Goal: Information Seeking & Learning: Obtain resource

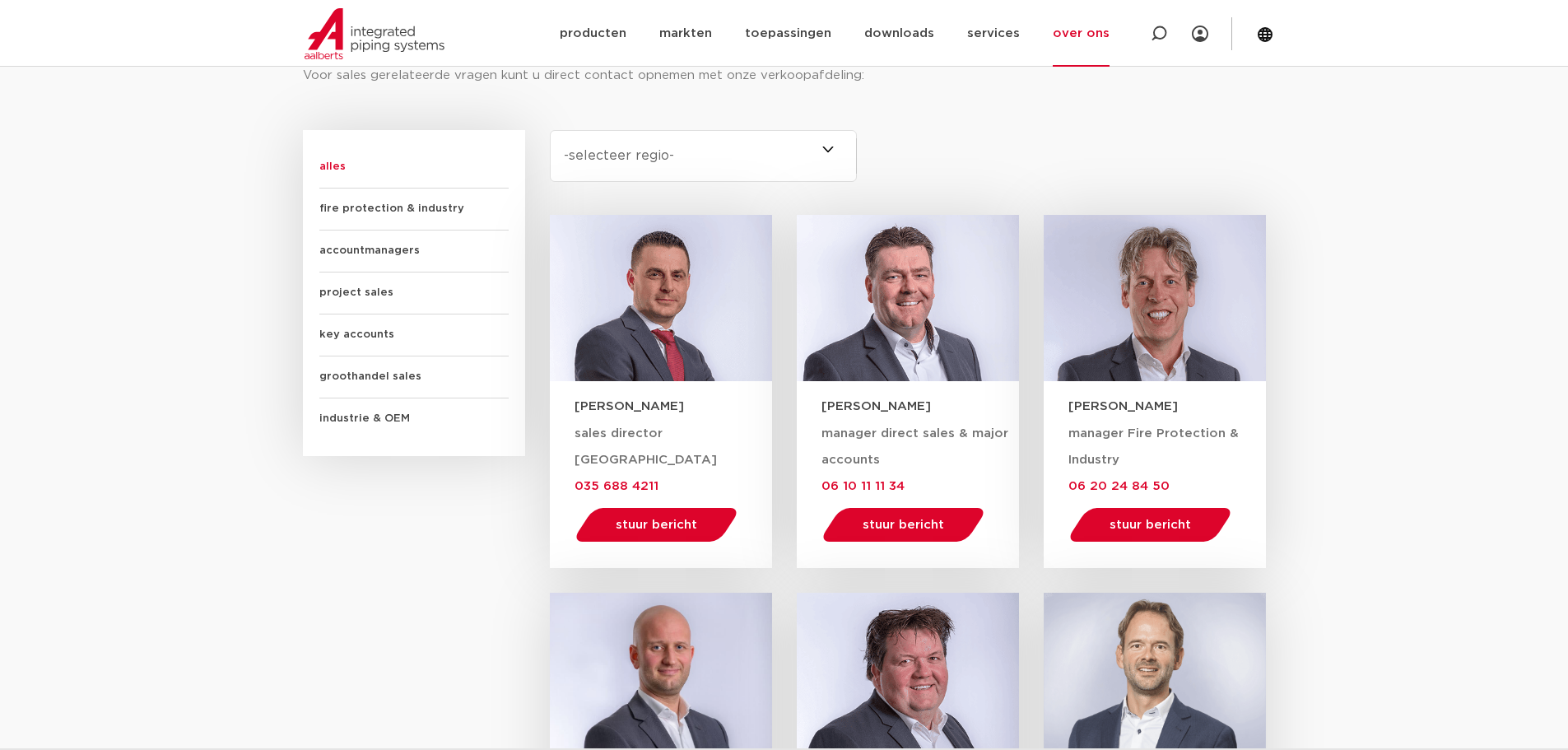
scroll to position [988, 0]
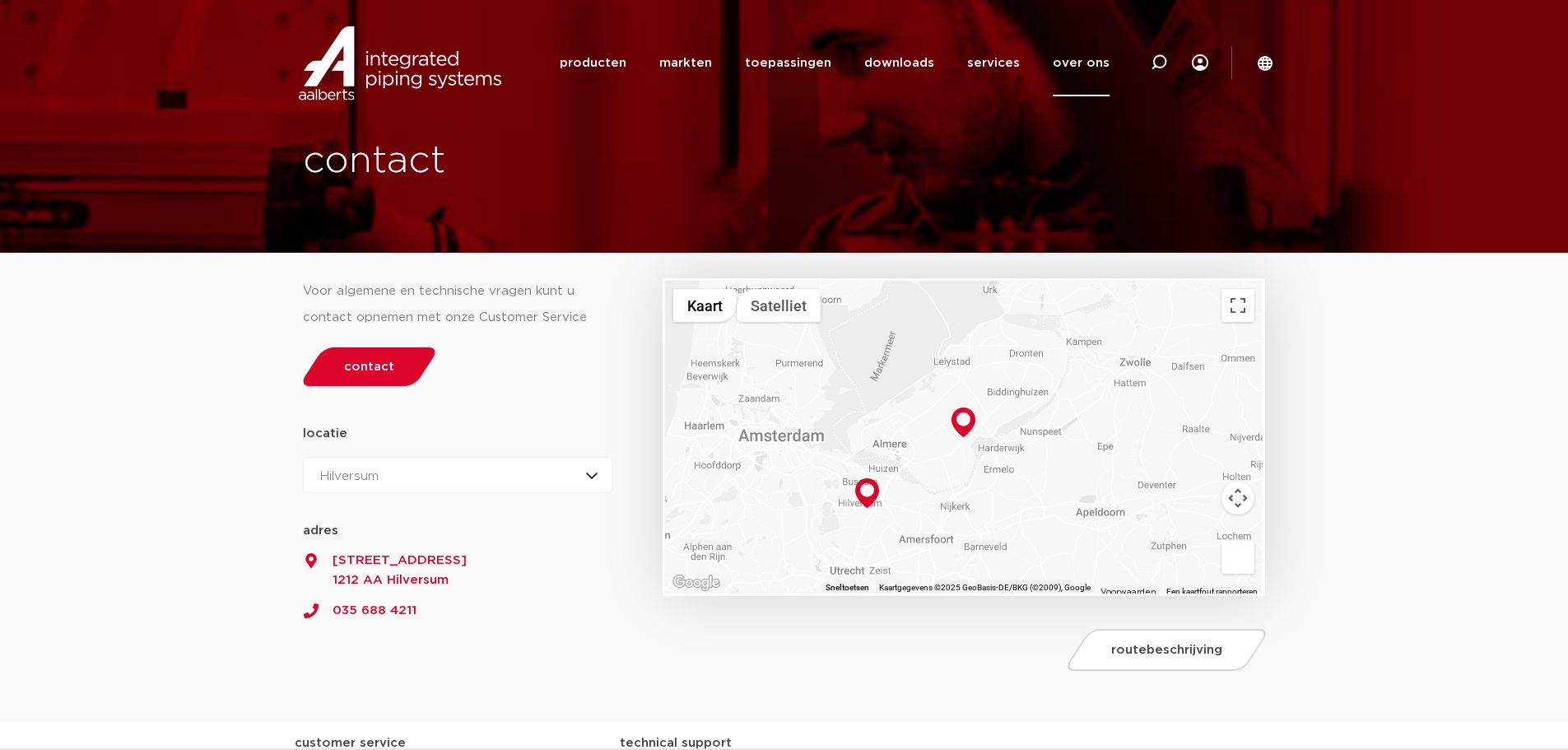
scroll to position [0, 0]
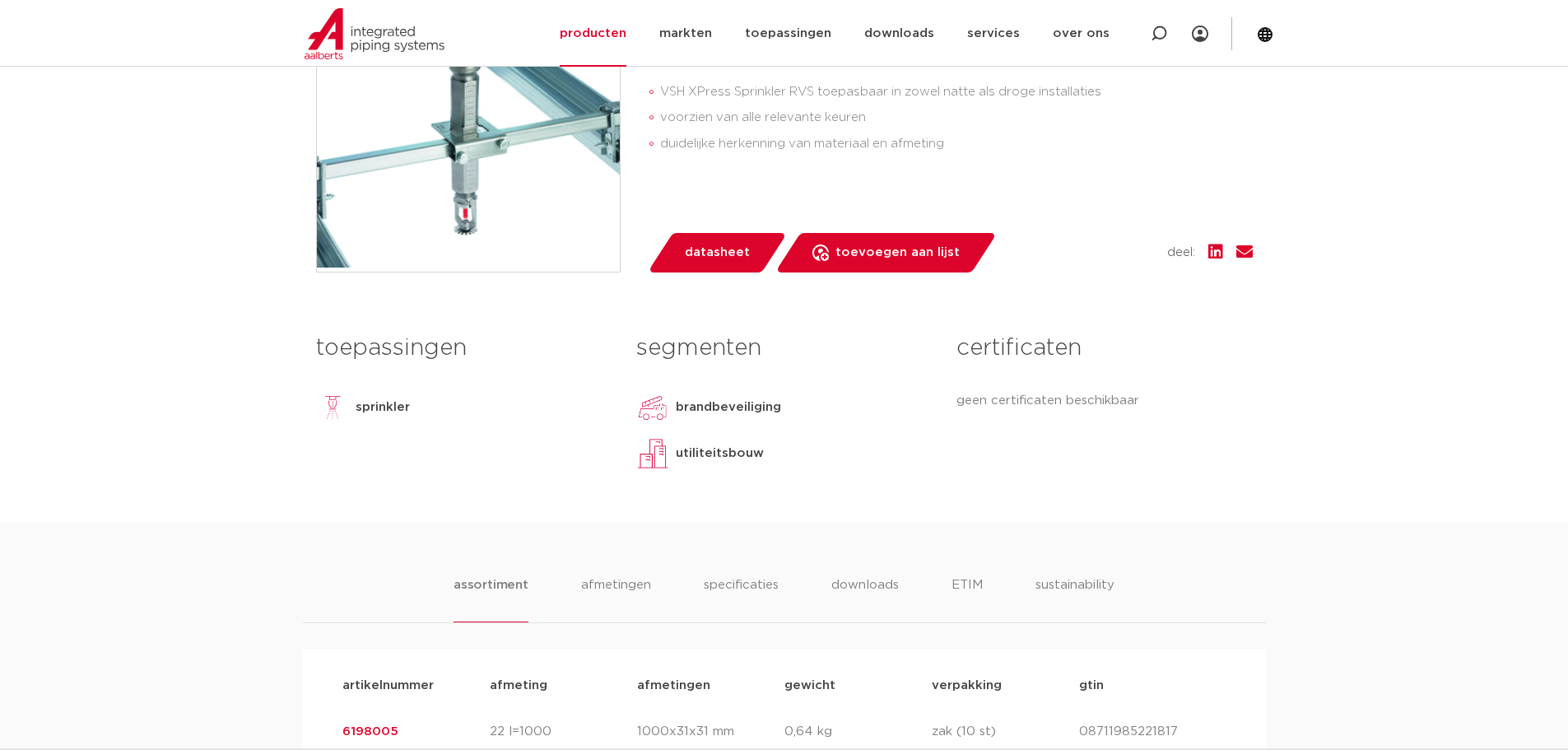
scroll to position [577, 0]
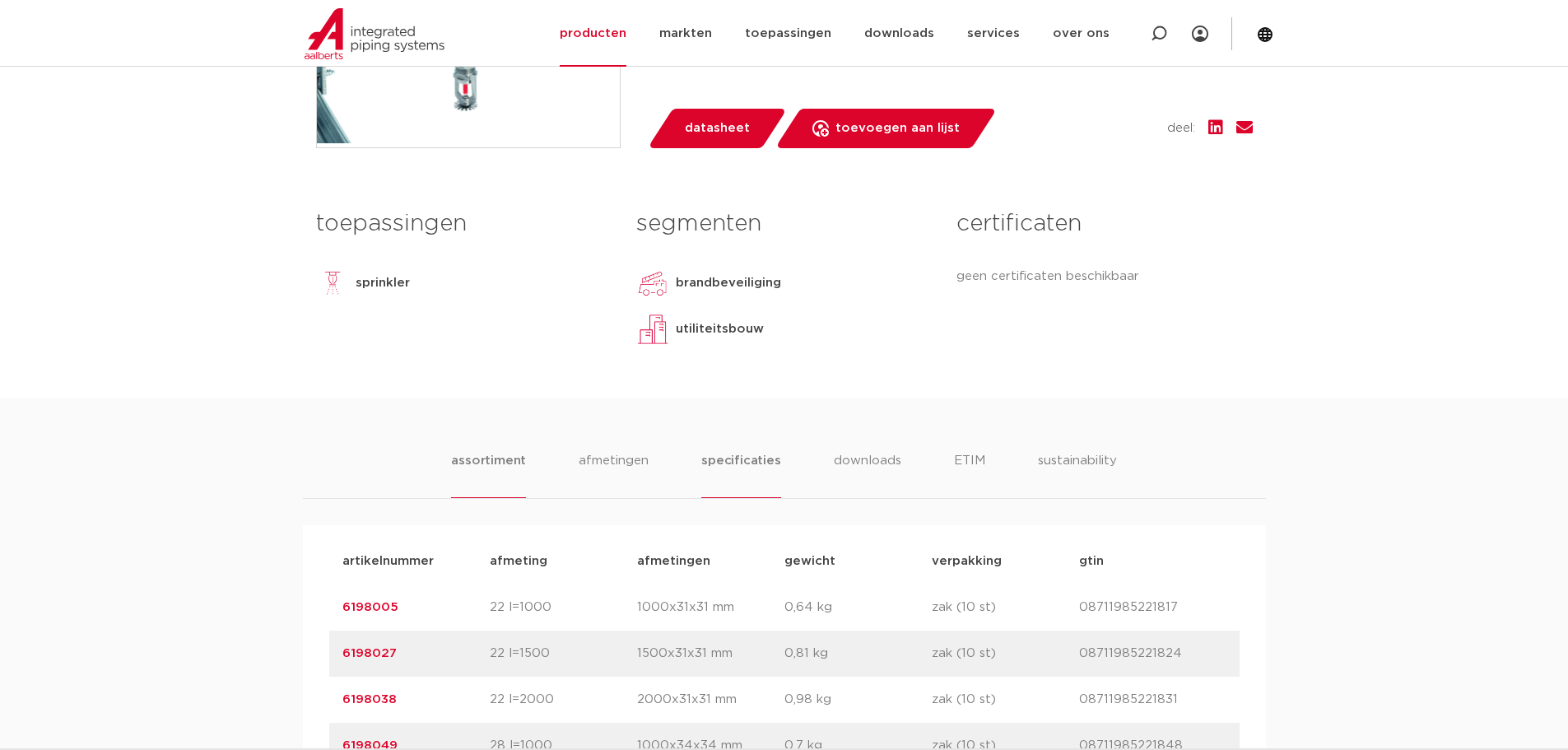
click at [737, 464] on li "specificaties" at bounding box center [741, 475] width 79 height 46
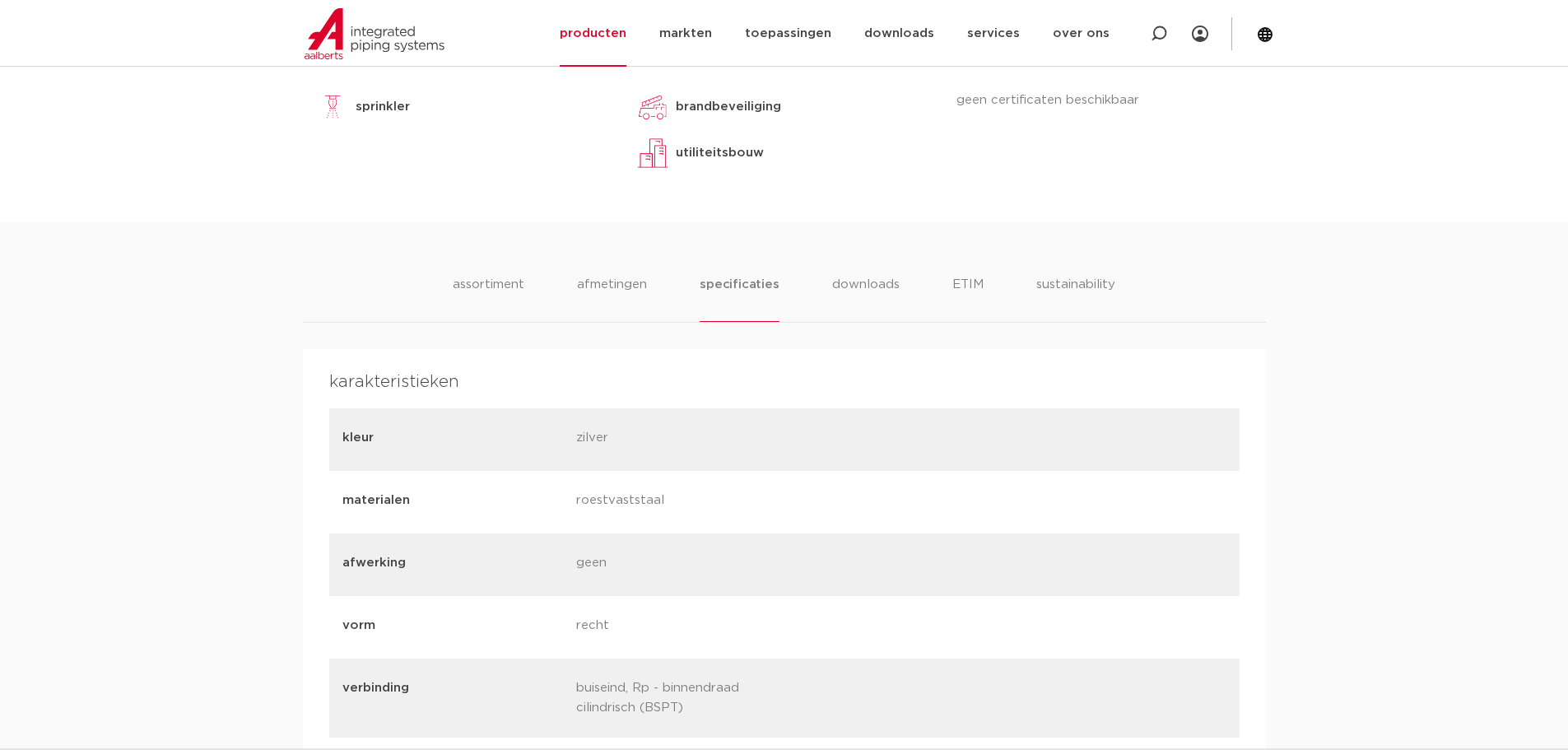
scroll to position [741, 0]
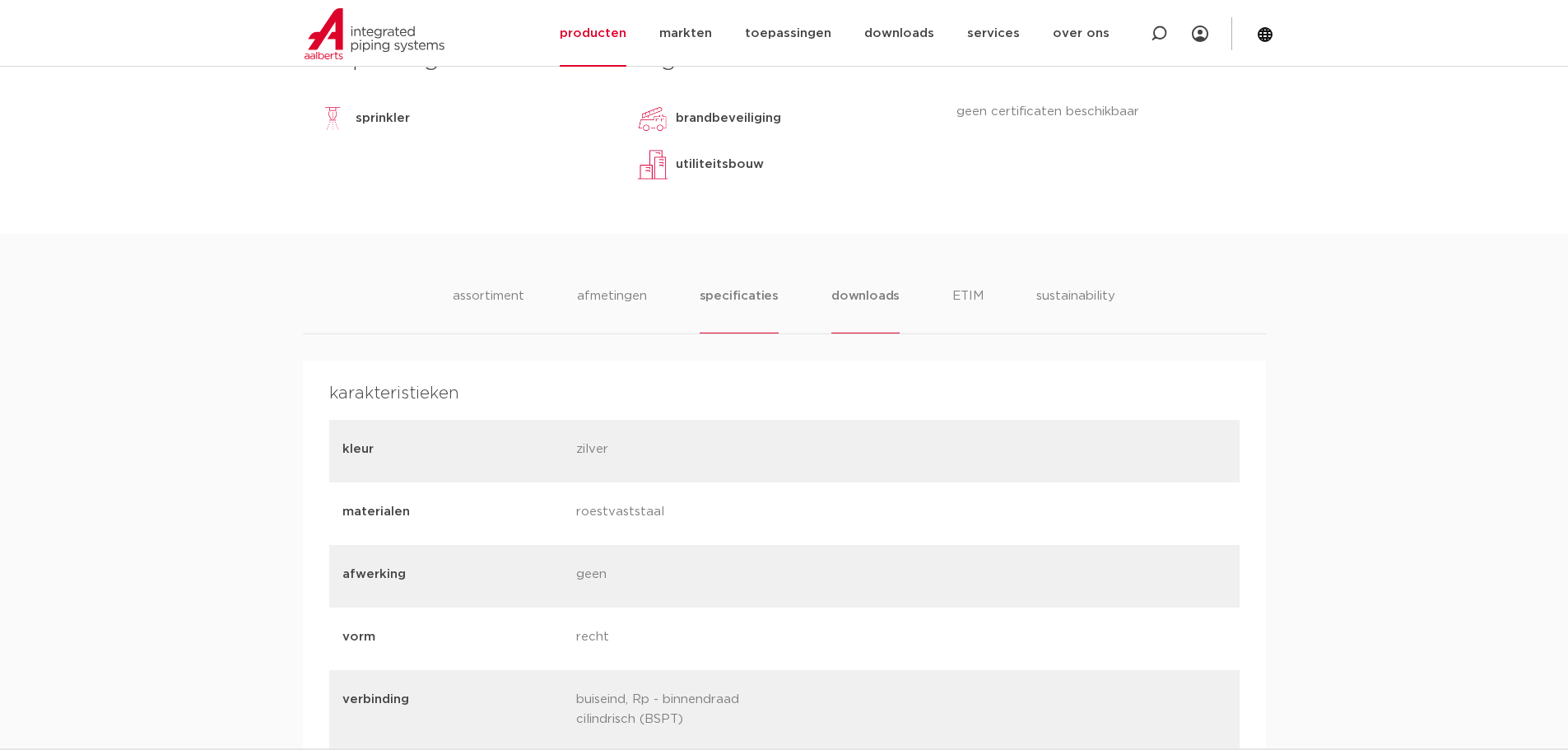
click at [871, 295] on li "downloads" at bounding box center [865, 310] width 68 height 46
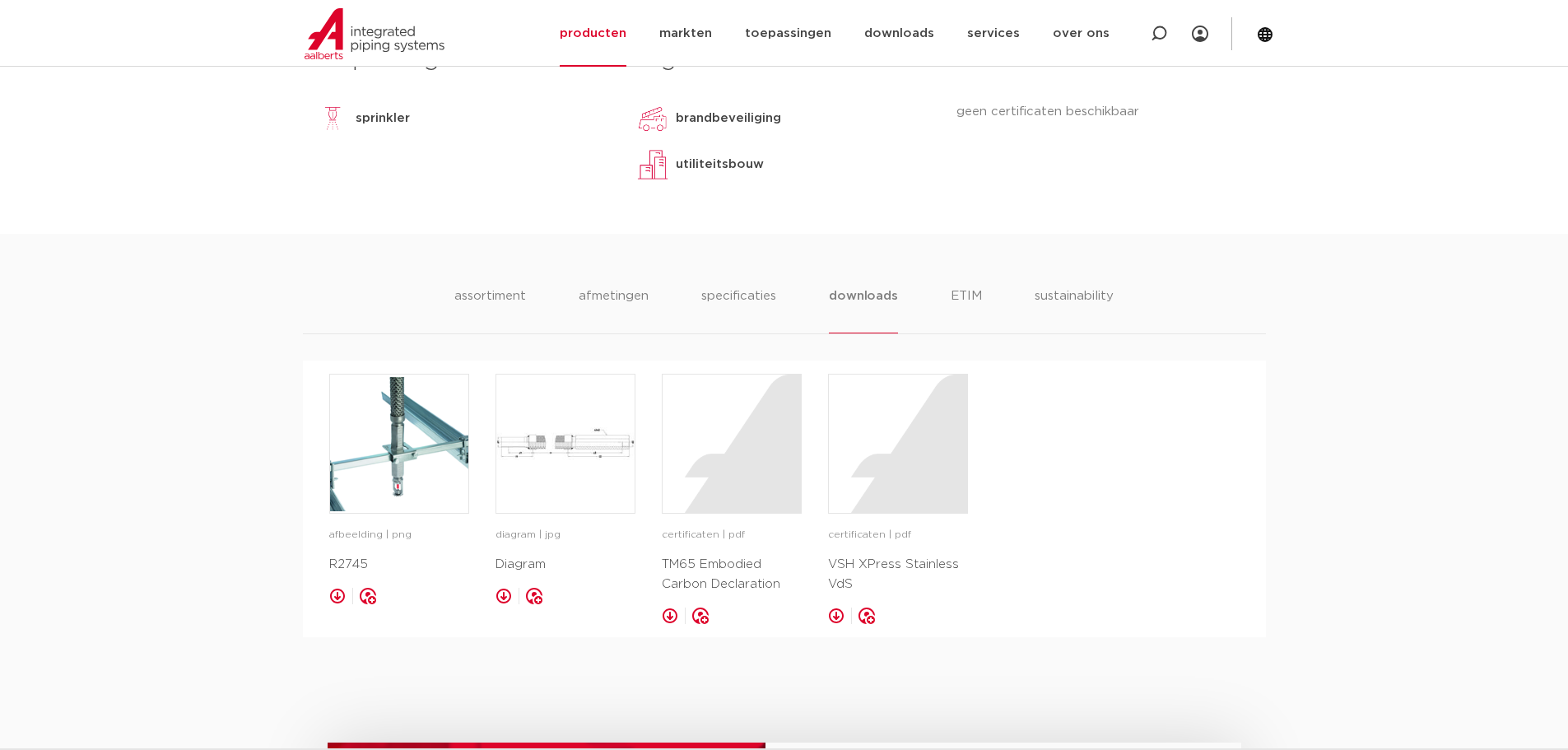
click at [503, 603] on link at bounding box center [503, 596] width 16 height 16
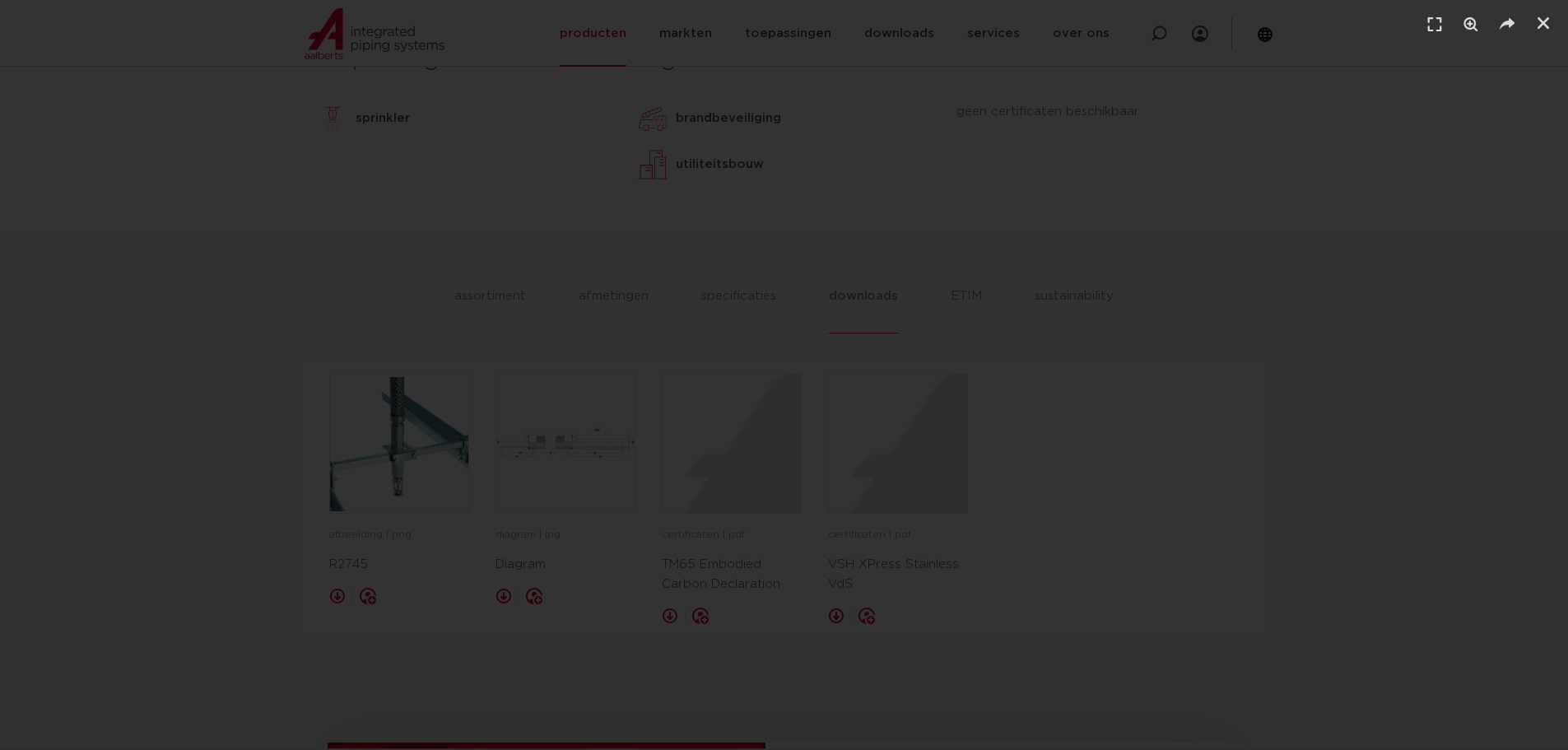
click at [1273, 569] on div "1 / 1" at bounding box center [784, 375] width 1453 height 635
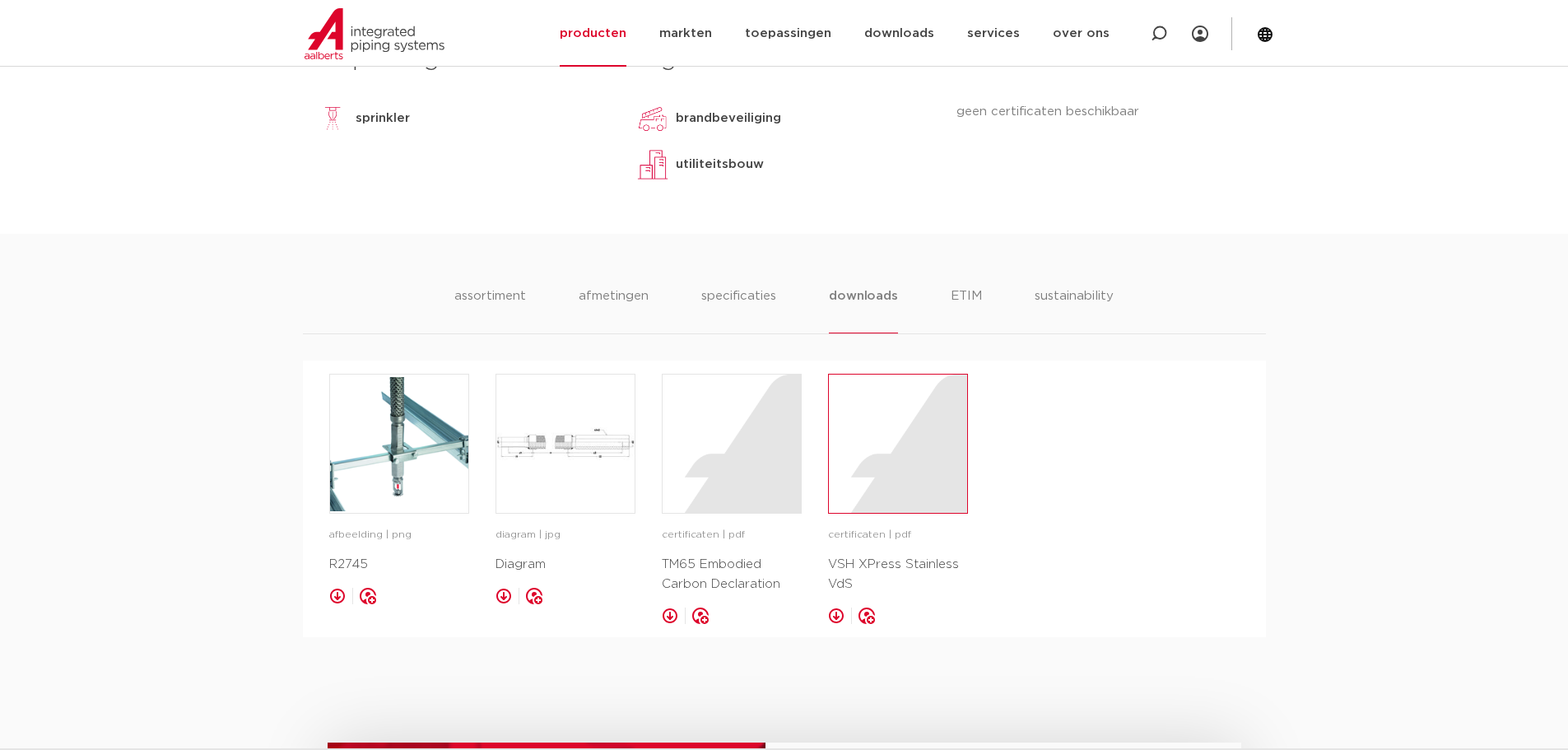
click at [876, 507] on div at bounding box center [897, 443] width 138 height 139
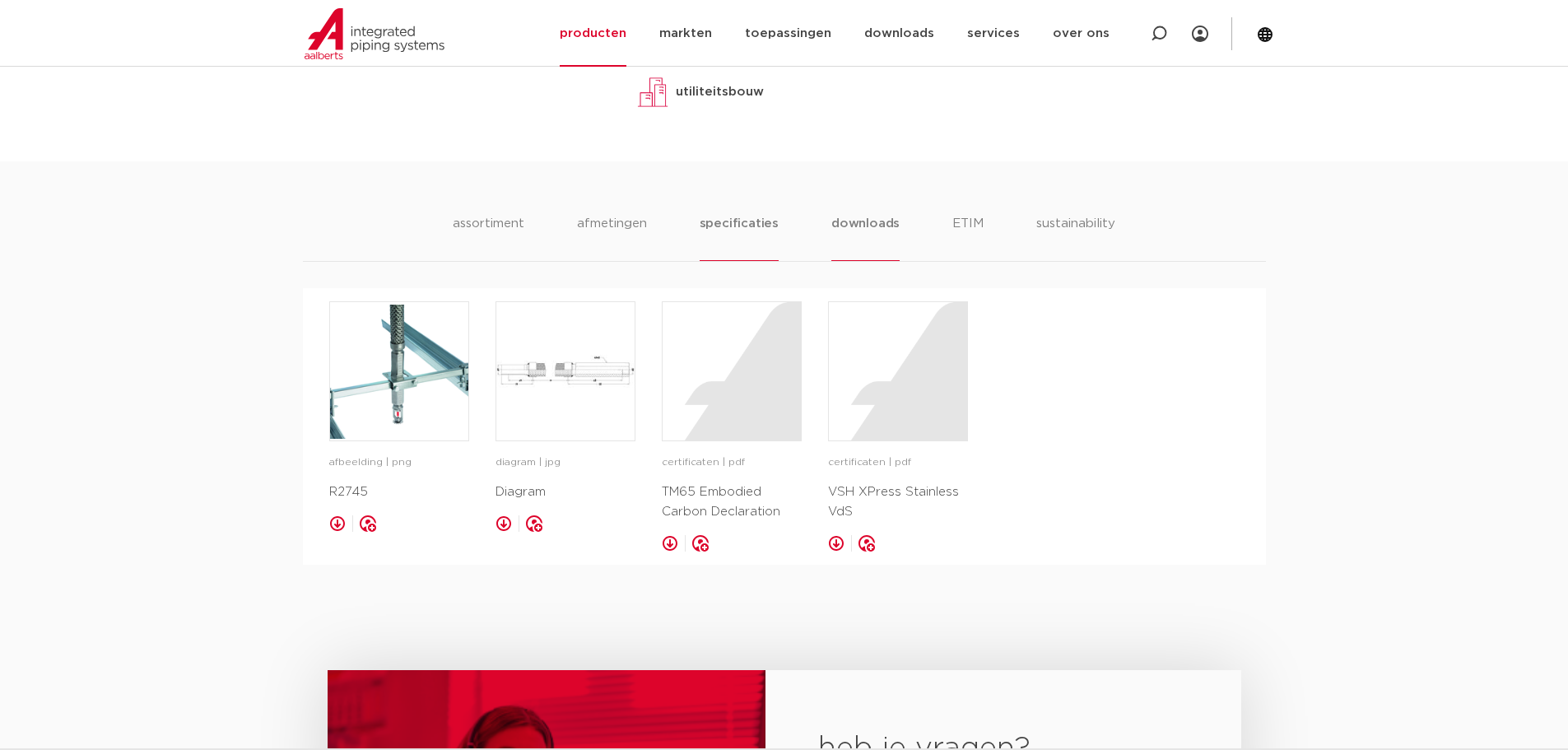
scroll to position [823, 0]
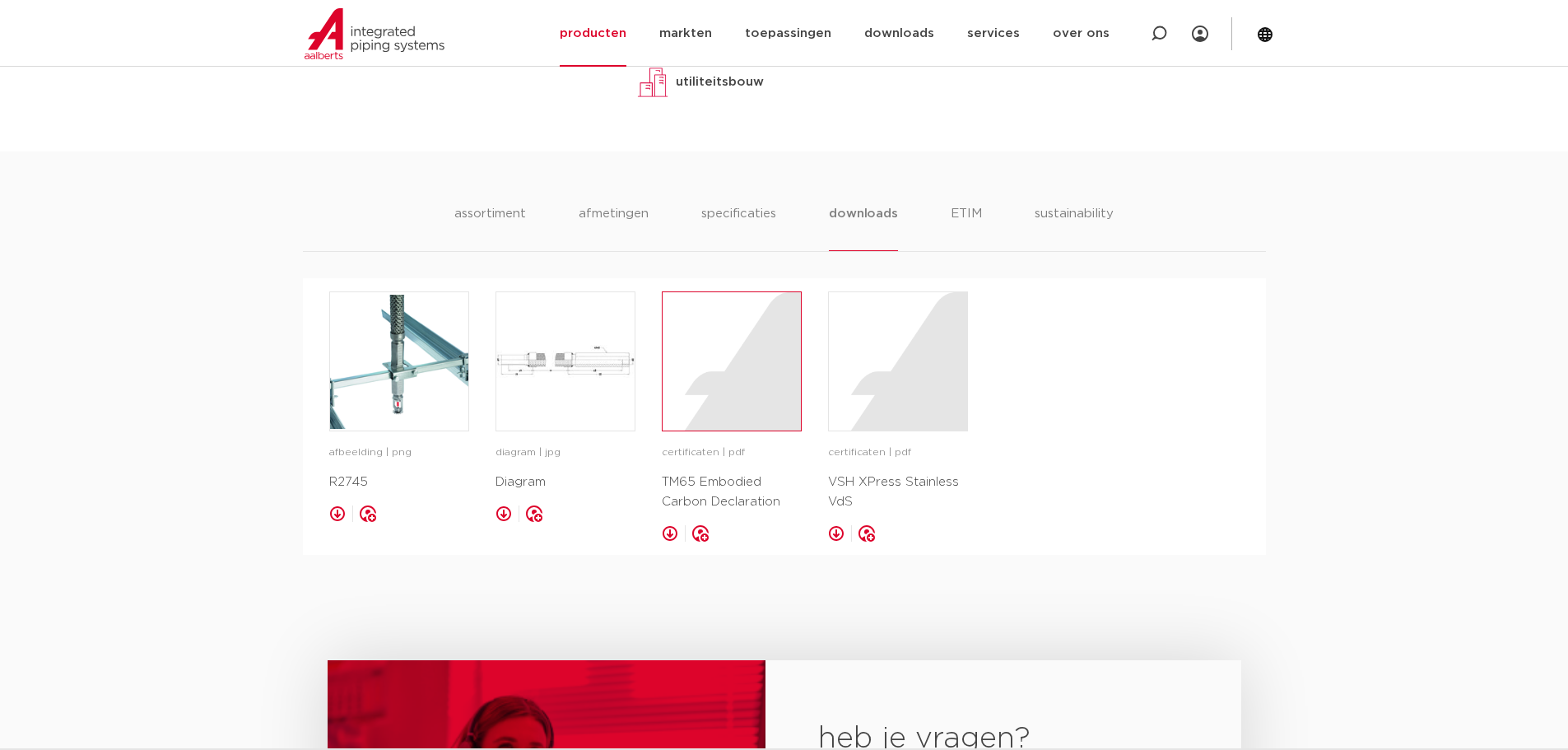
click at [734, 341] on div at bounding box center [731, 361] width 138 height 139
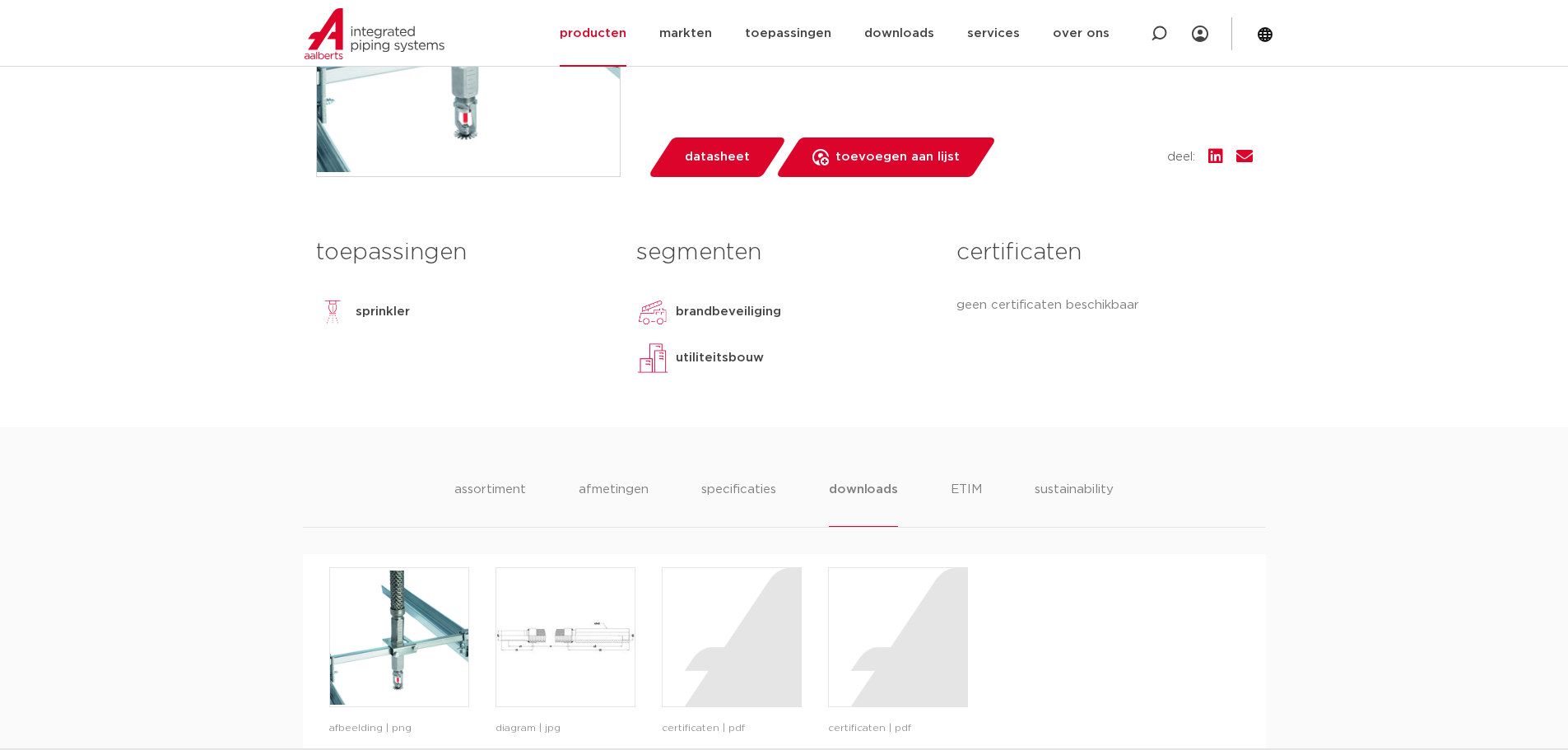
scroll to position [659, 0]
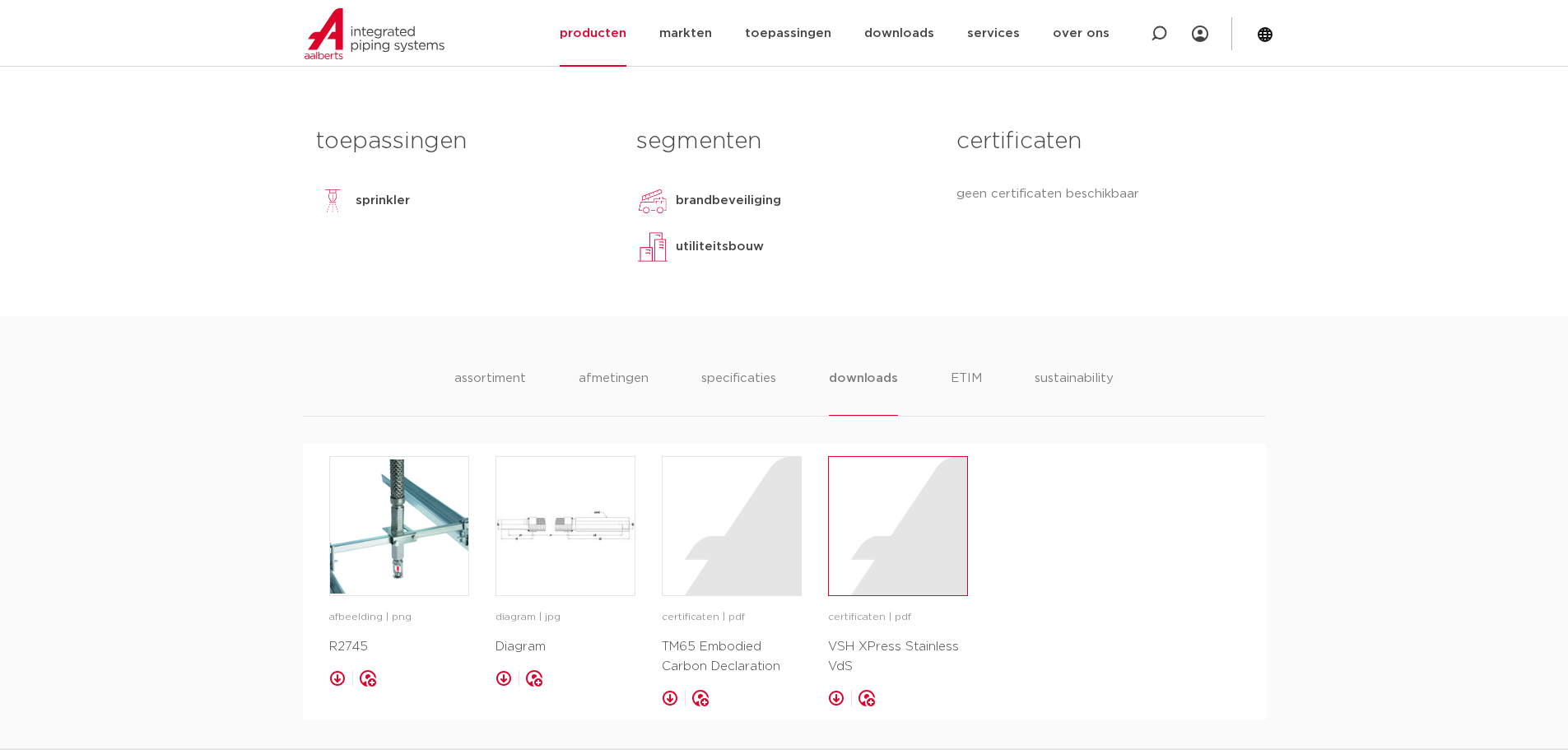
click at [870, 560] on div at bounding box center [897, 526] width 138 height 139
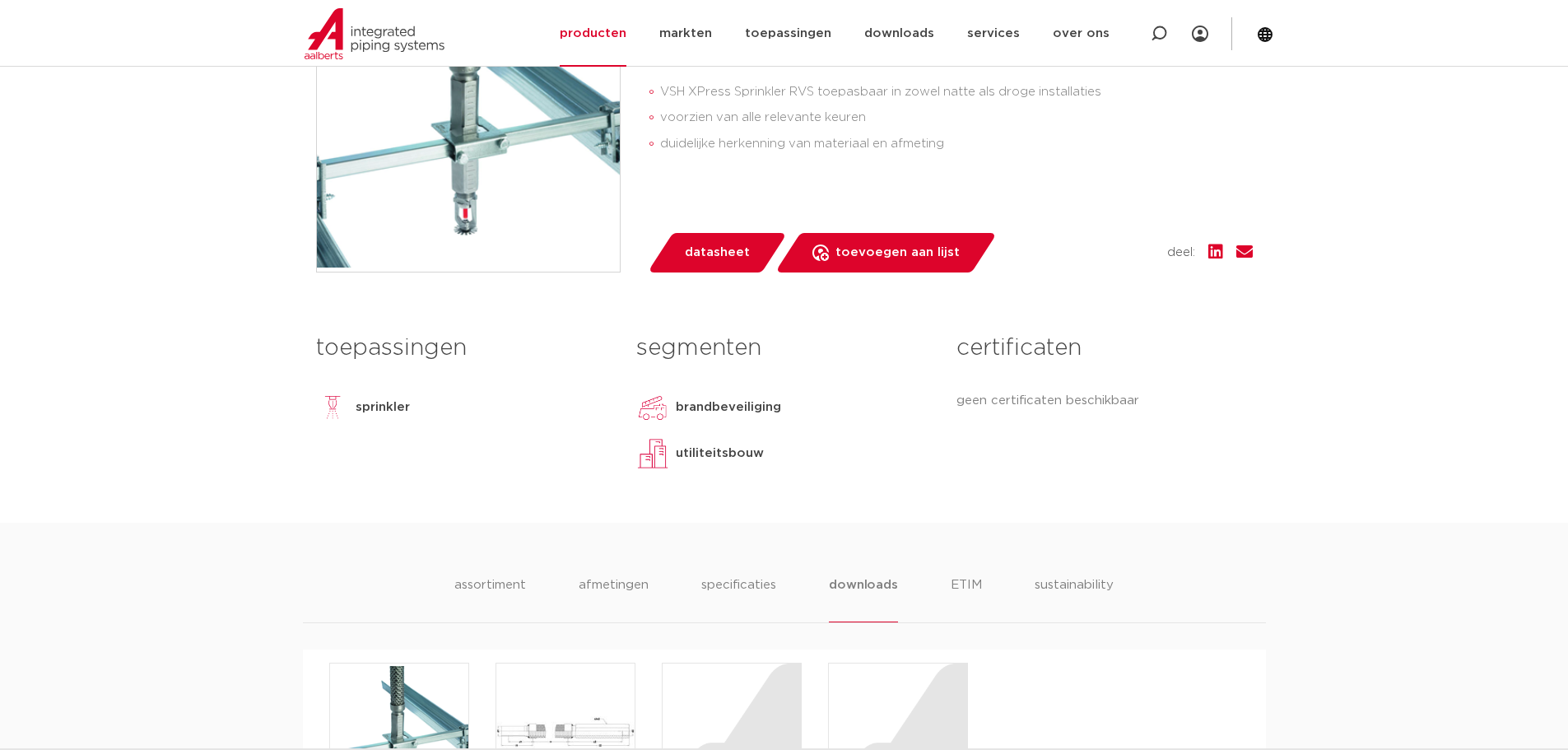
scroll to position [412, 0]
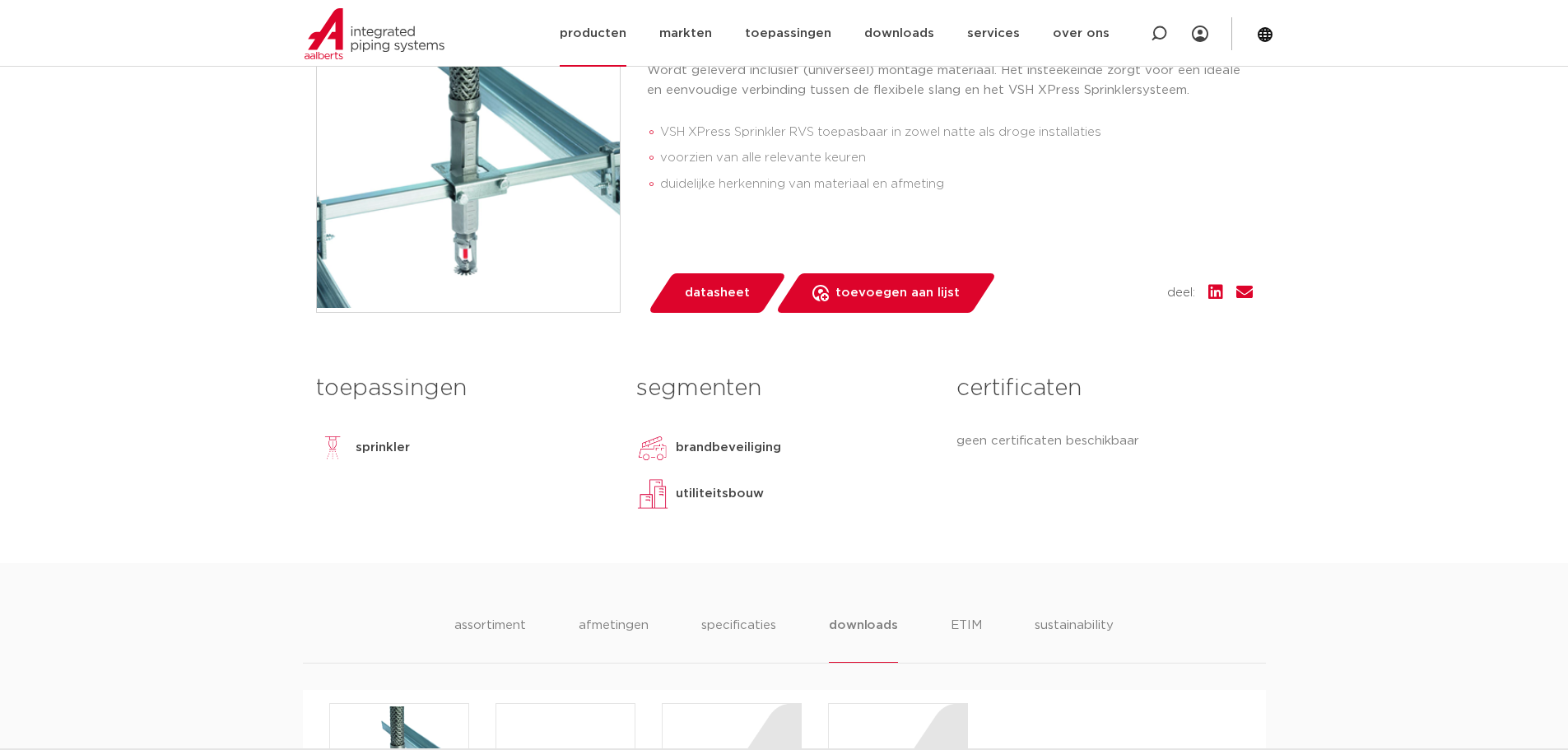
click at [605, 28] on link "producten" at bounding box center [592, 33] width 67 height 67
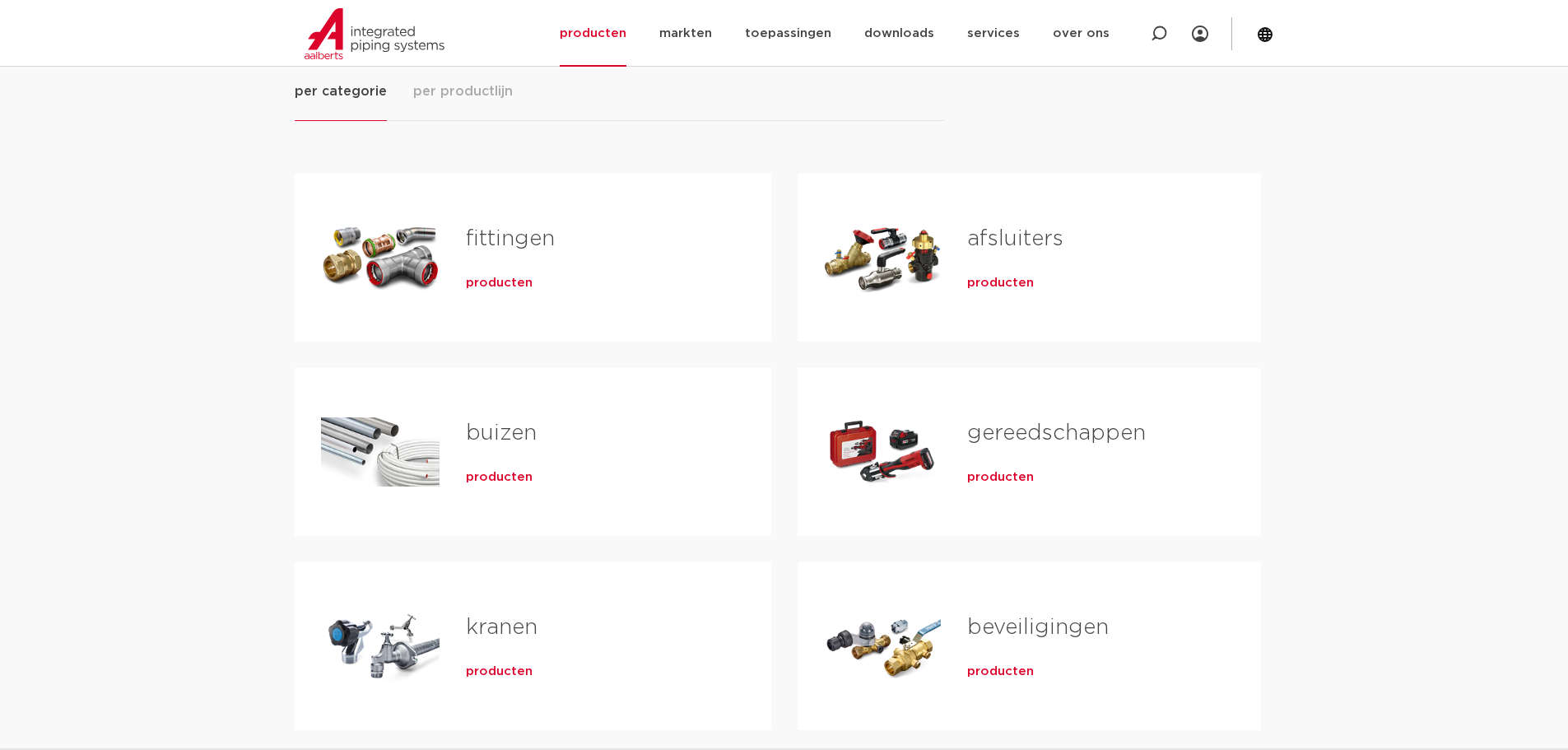
scroll to position [247, 0]
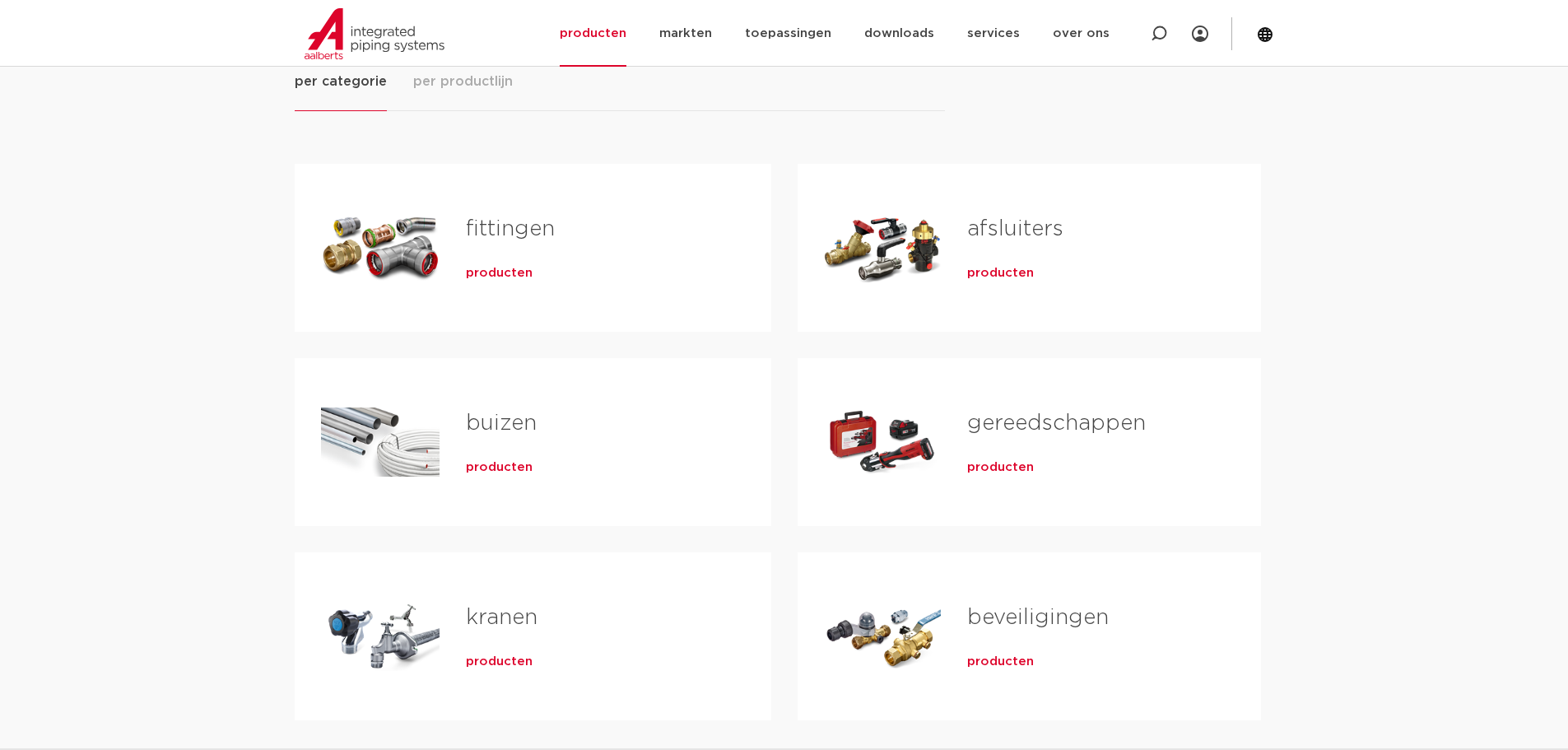
click at [488, 273] on span "producten" at bounding box center [499, 274] width 67 height 16
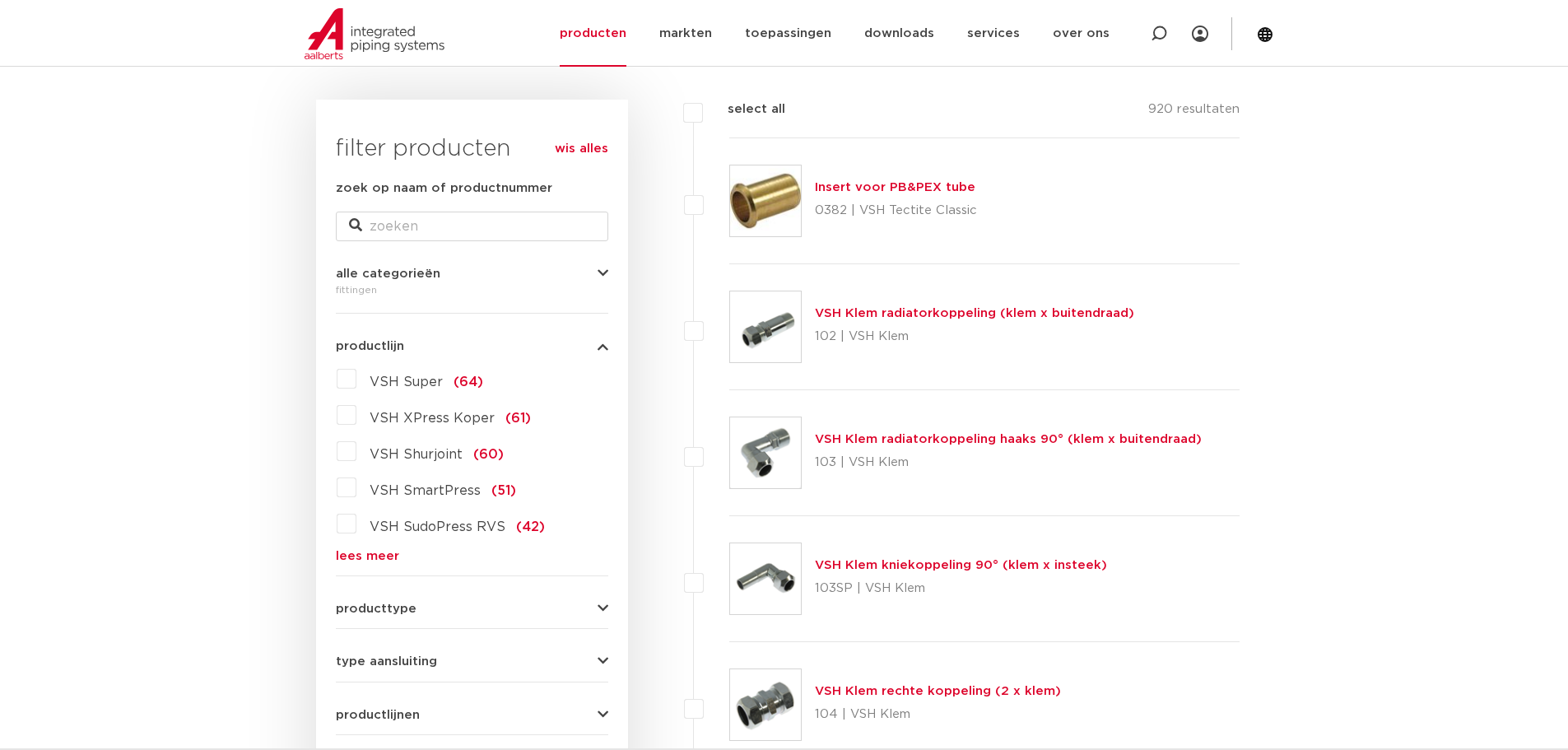
scroll to position [247, 0]
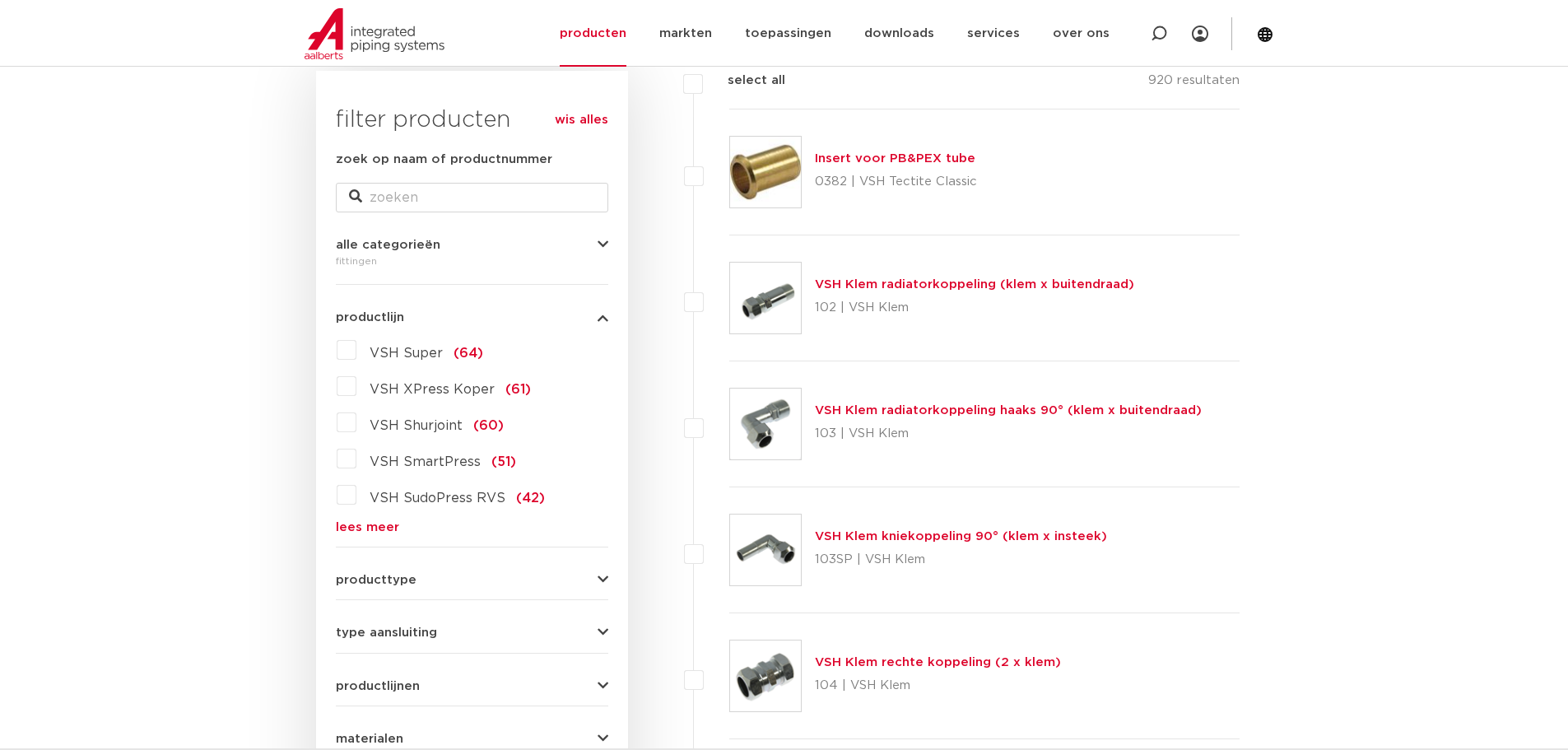
click at [349, 527] on link "lees meer" at bounding box center [472, 527] width 273 height 13
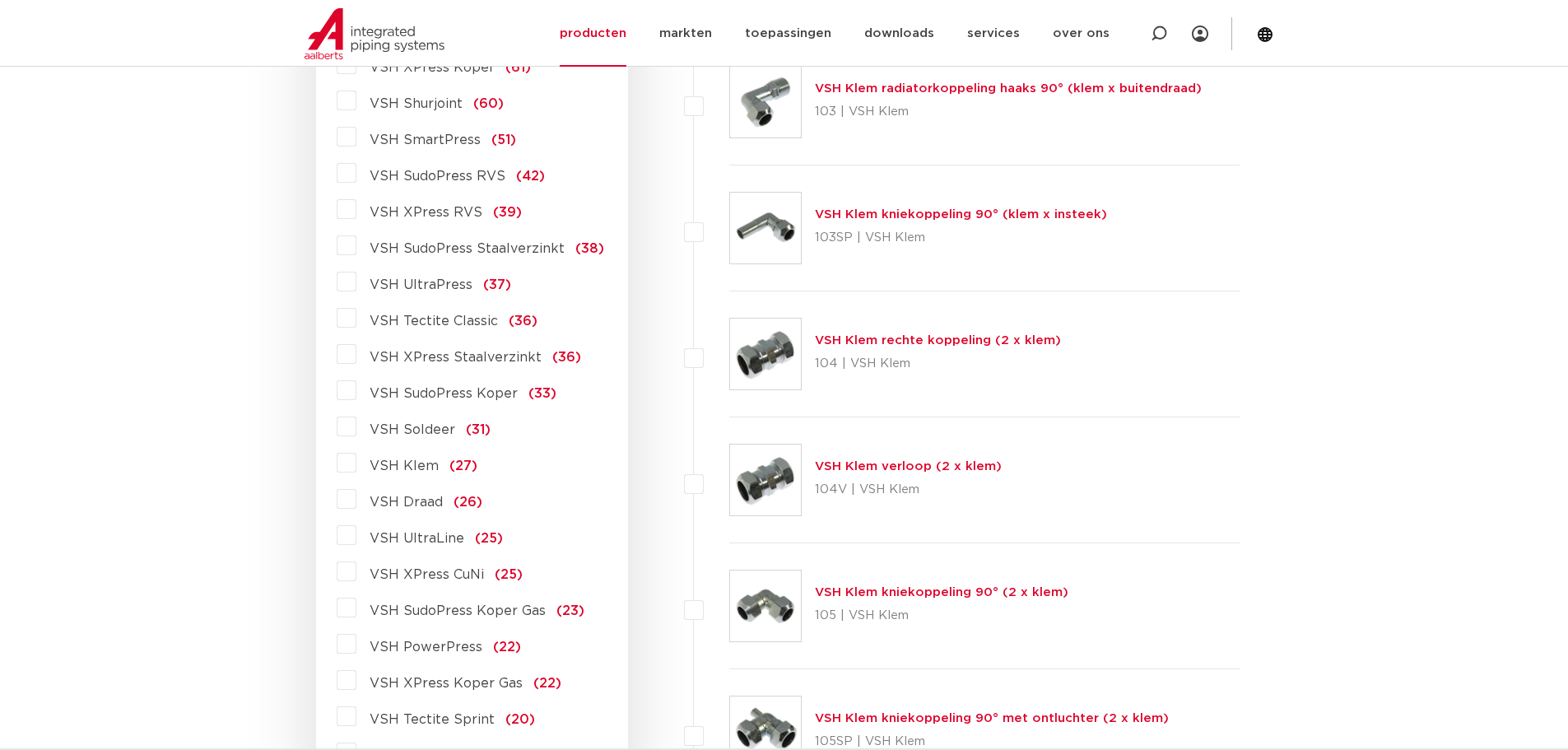
scroll to position [577, 0]
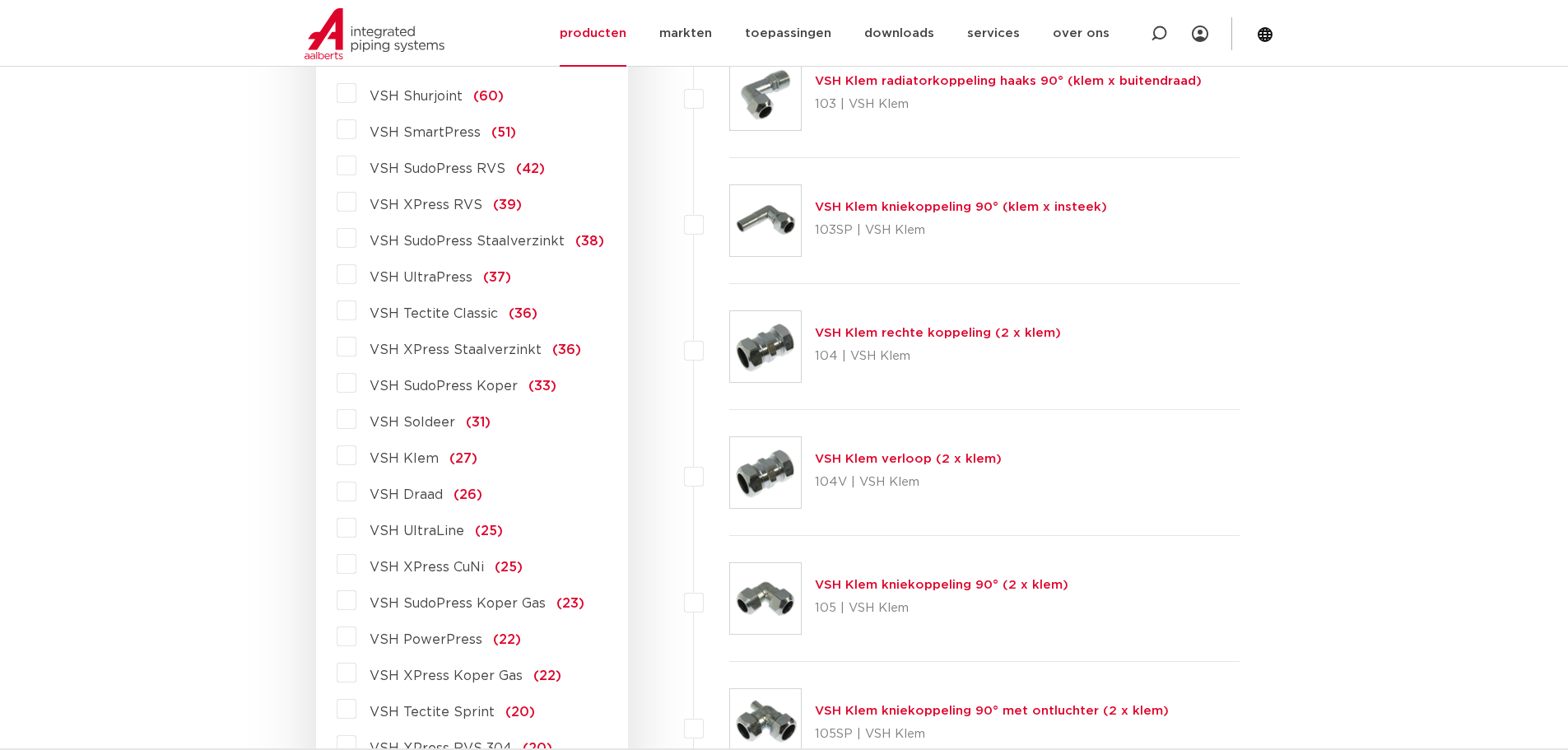
click at [356, 202] on label "VSH XPress RVS (39)" at bounding box center [439, 201] width 165 height 26
click at [0, 0] on input "VSH XPress RVS (39)" at bounding box center [0, 0] width 0 height 0
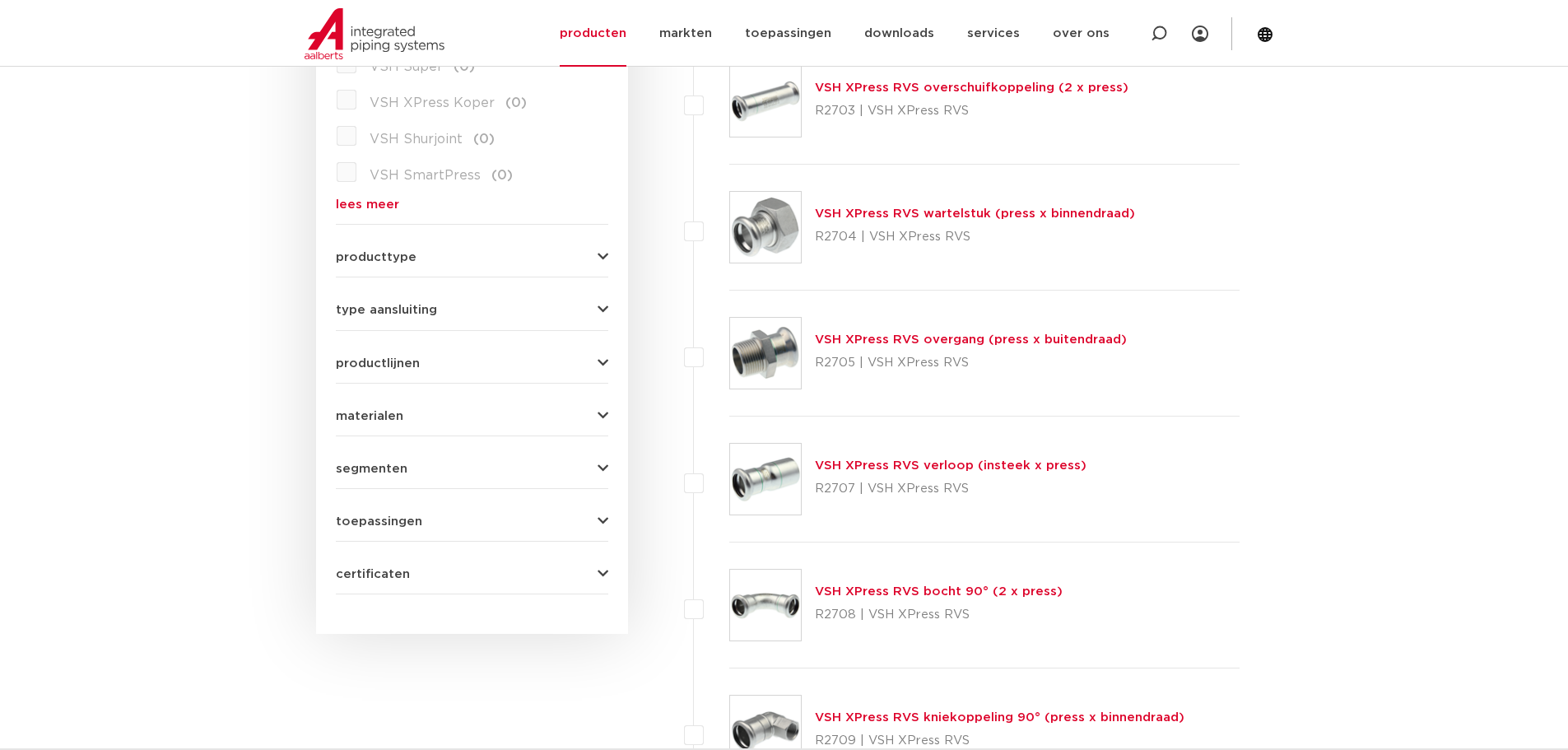
scroll to position [577, 0]
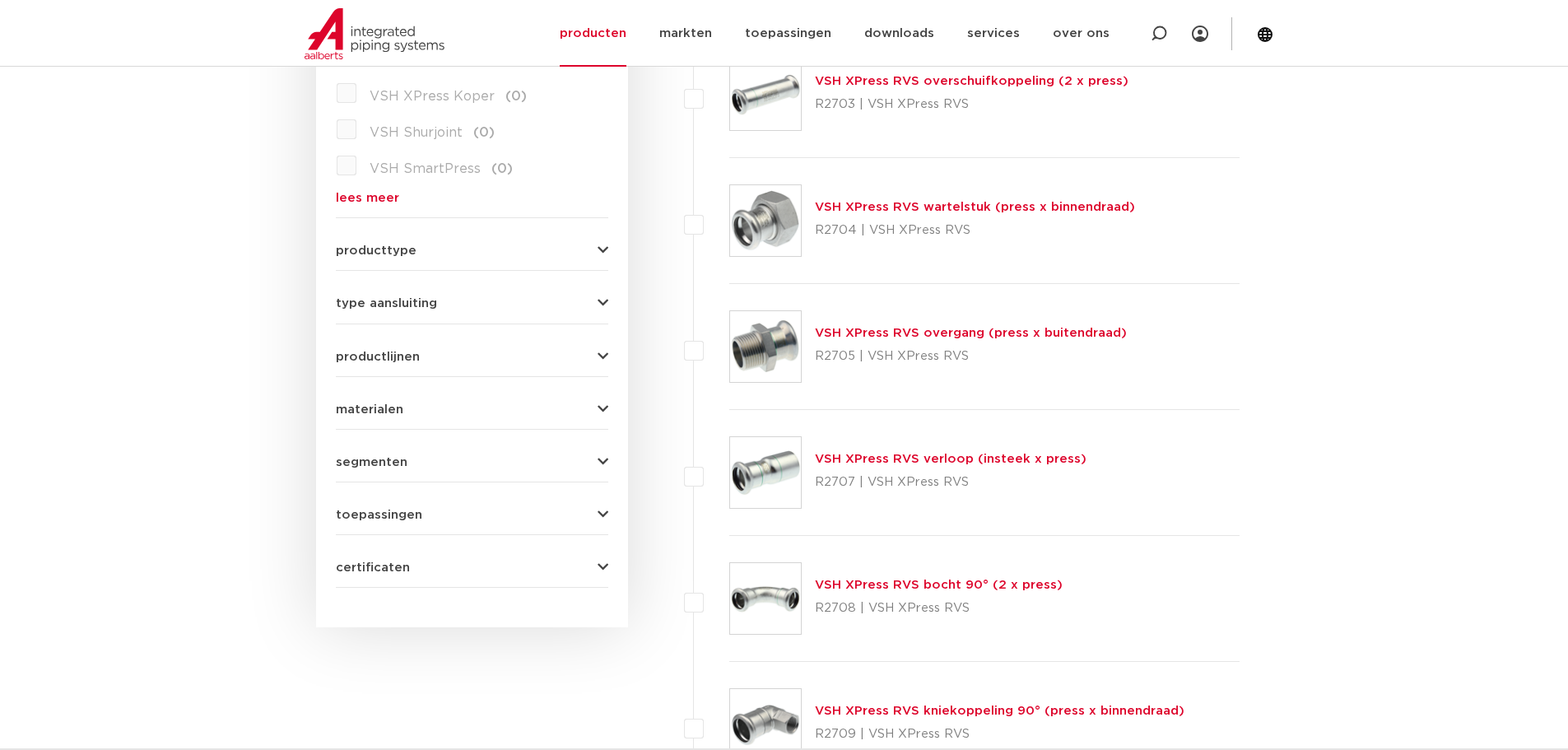
click at [1019, 331] on link "VSH XPress RVS overgang (press x buitendraad)" at bounding box center [970, 333] width 312 height 13
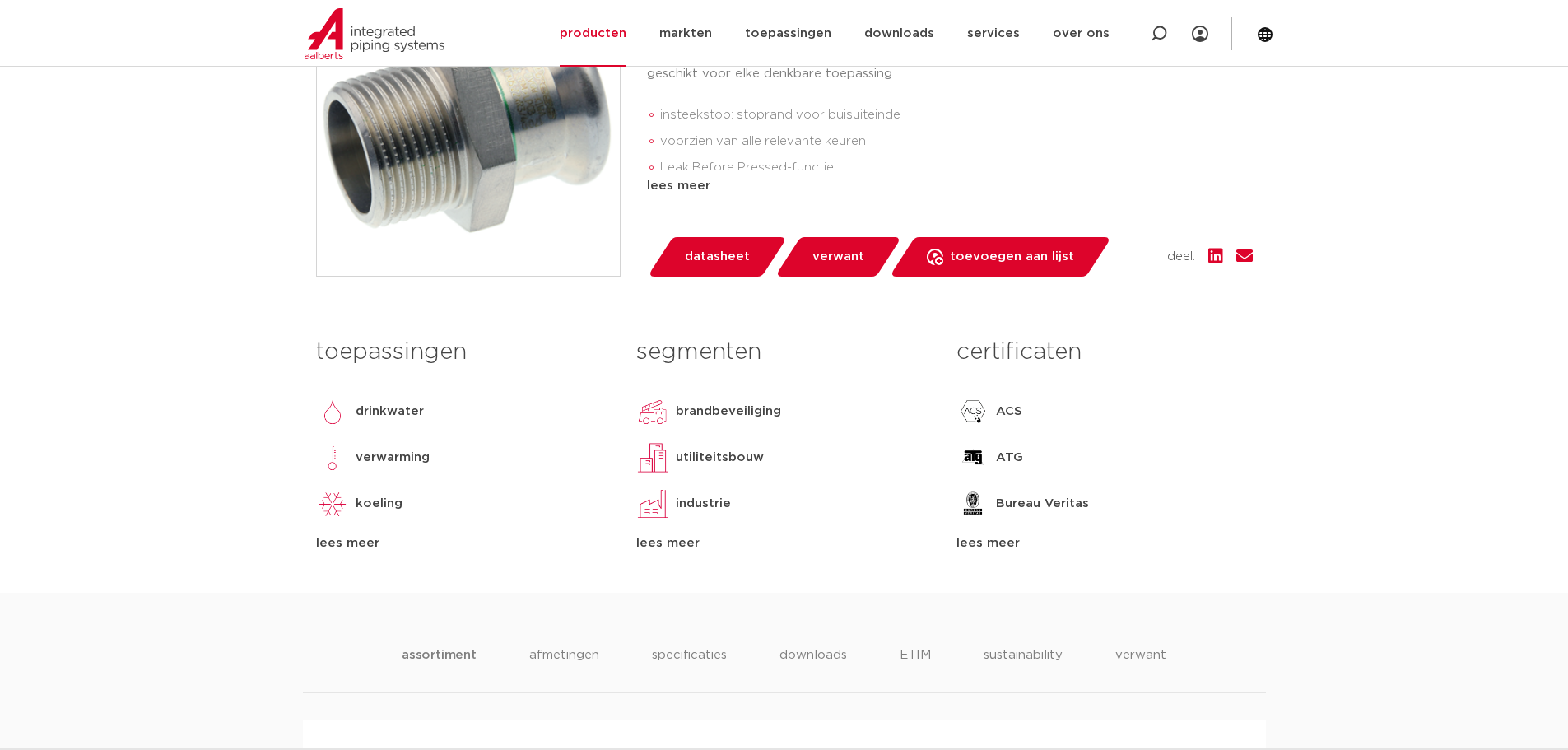
scroll to position [494, 0]
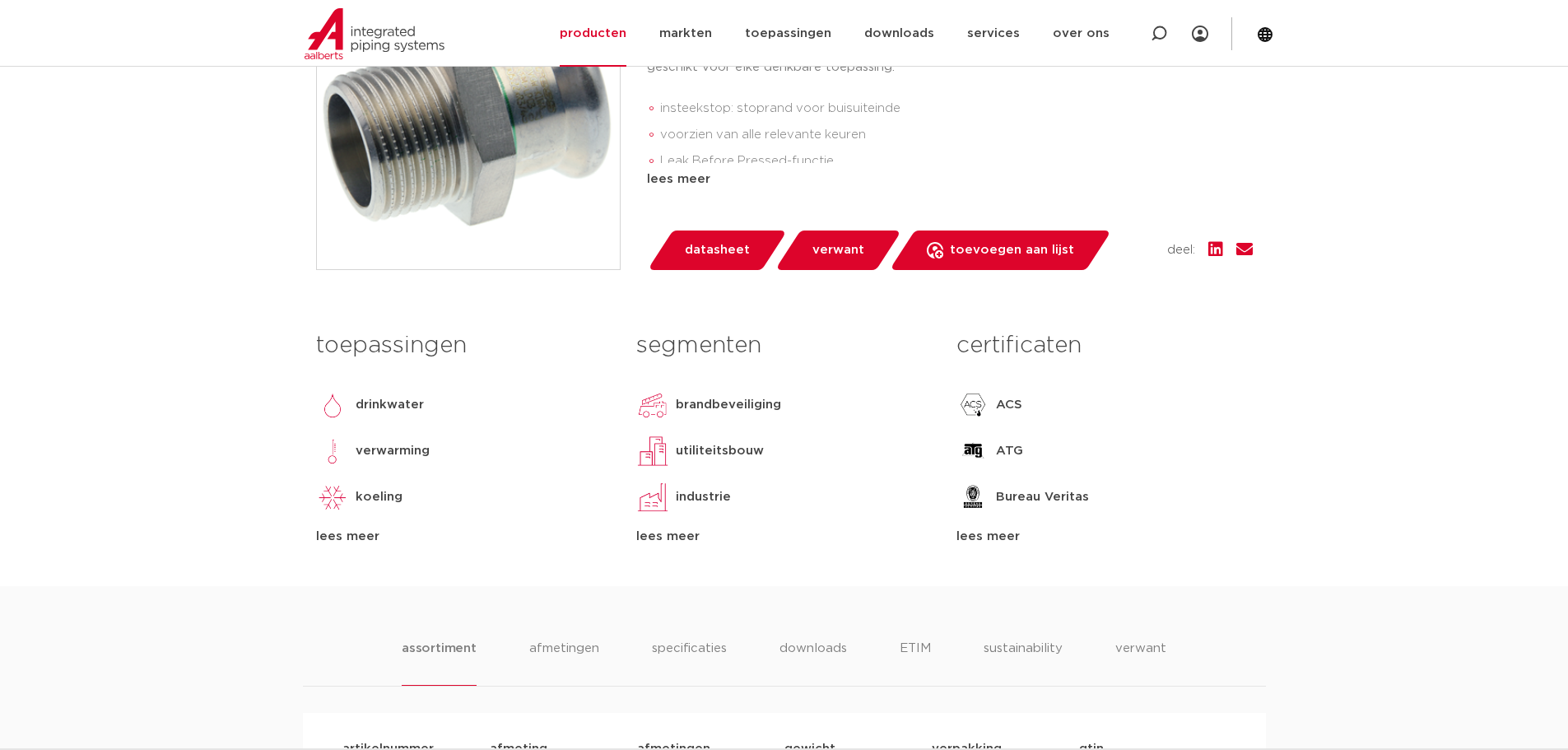
click at [1007, 537] on div "lees meer" at bounding box center [1103, 536] width 296 height 20
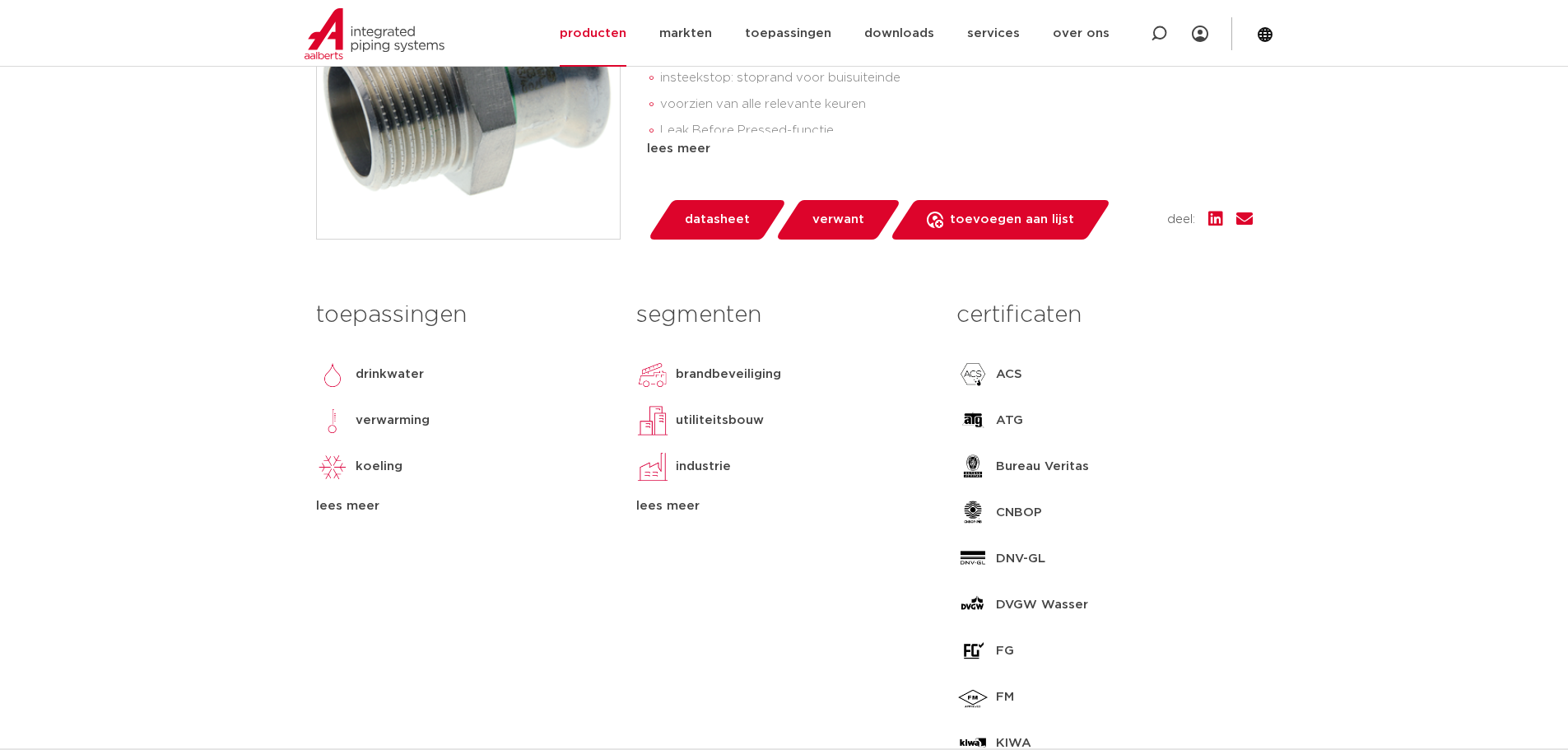
scroll to position [412, 0]
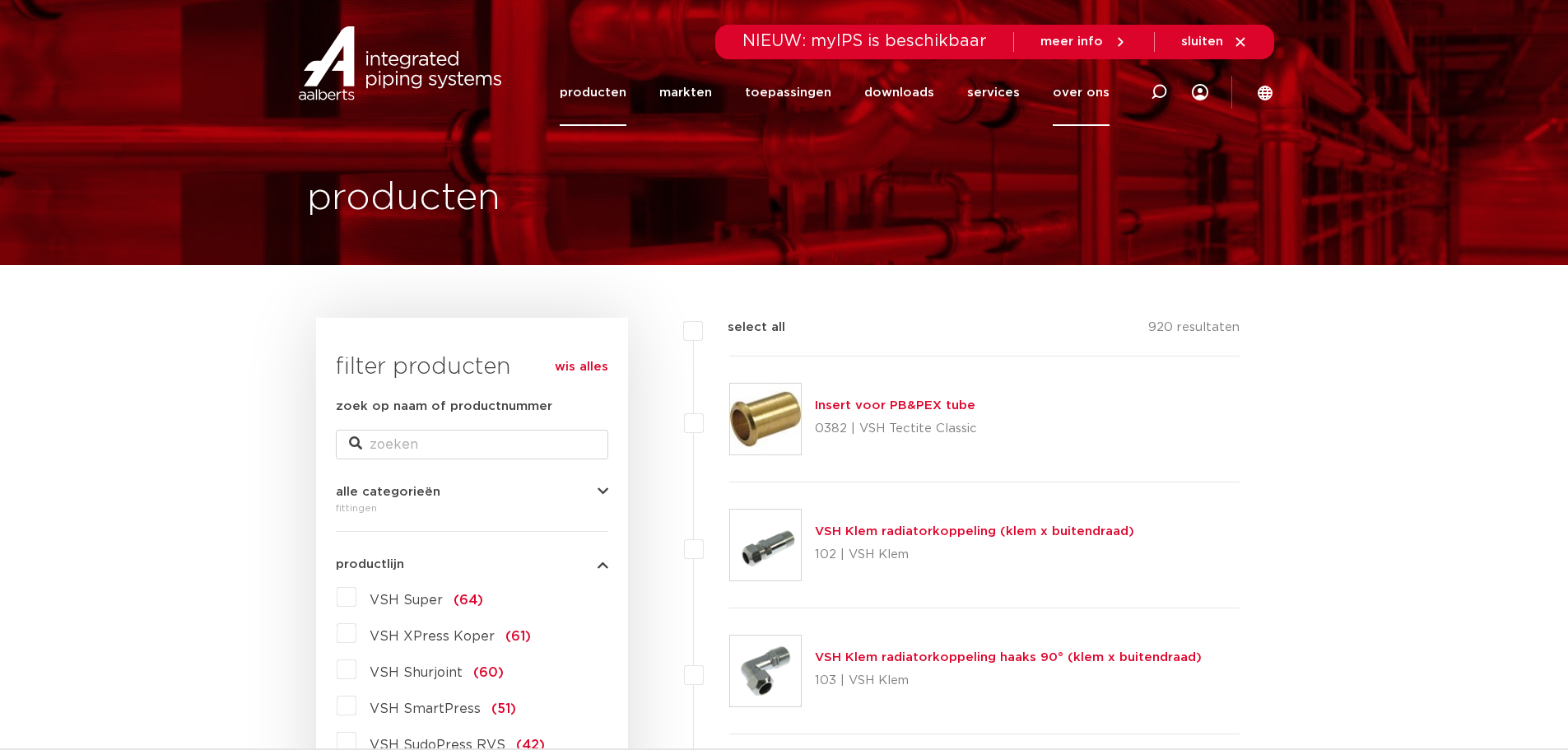
click at [1073, 98] on link "over ons" at bounding box center [1081, 92] width 57 height 67
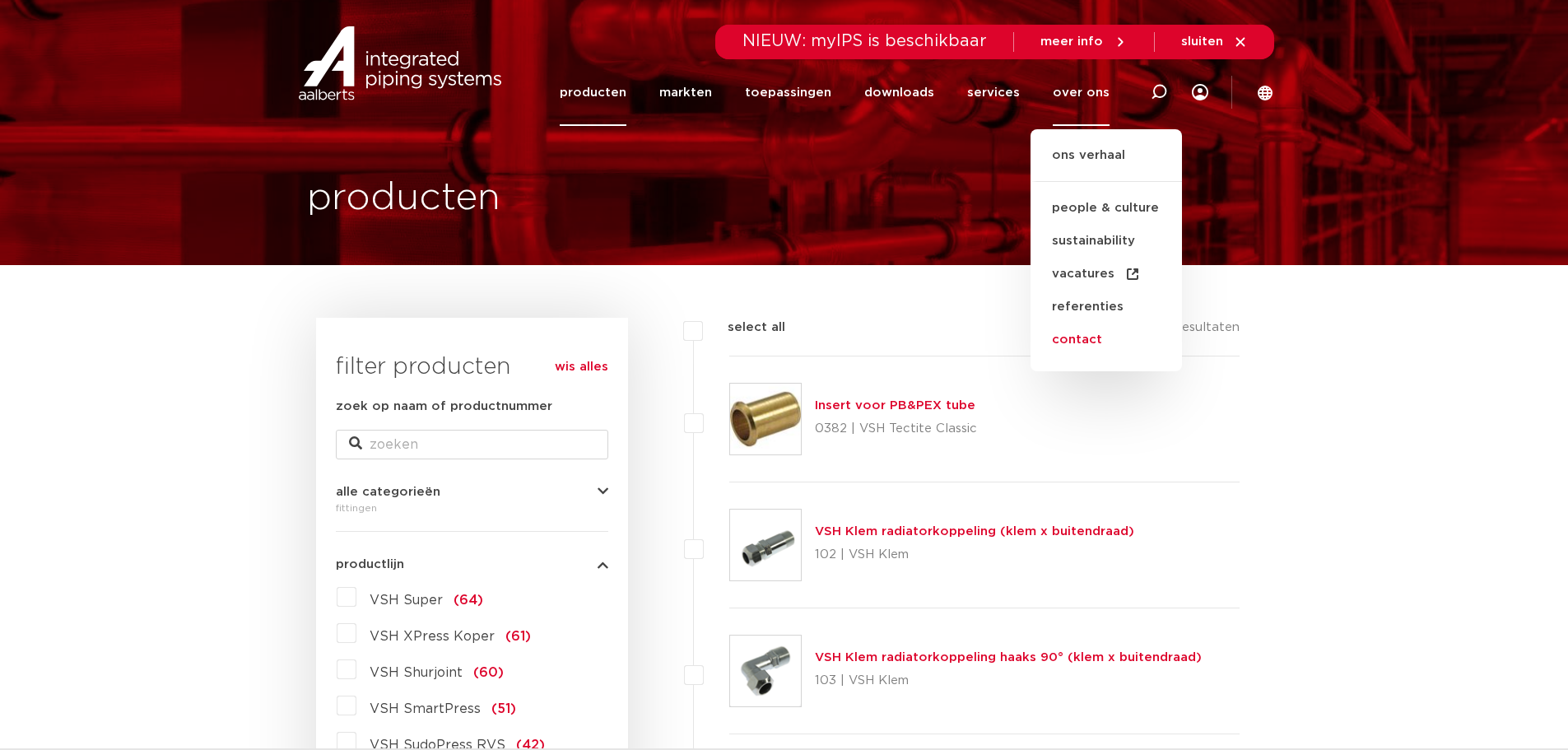
click at [1093, 336] on link "contact" at bounding box center [1105, 340] width 151 height 33
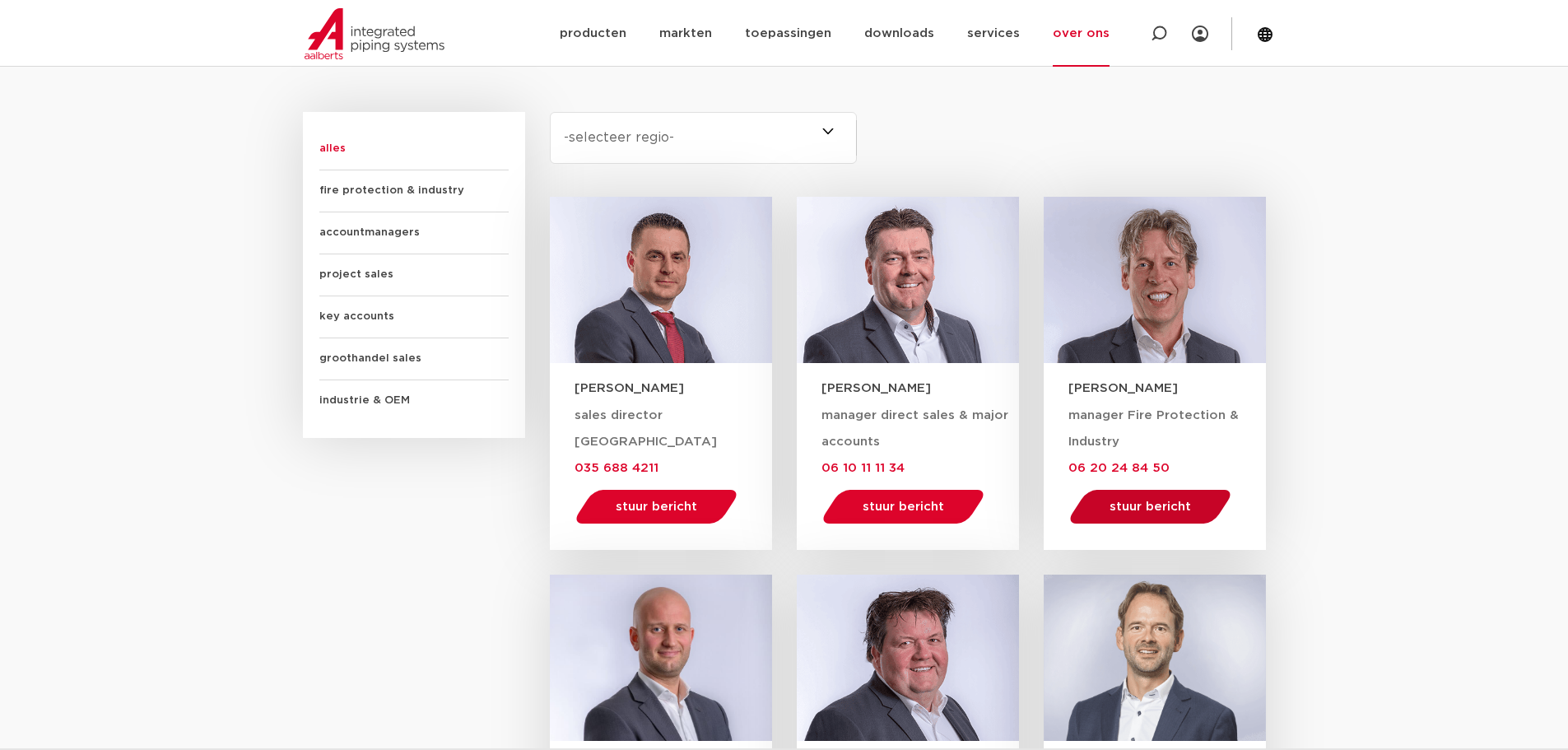
scroll to position [1152, 0]
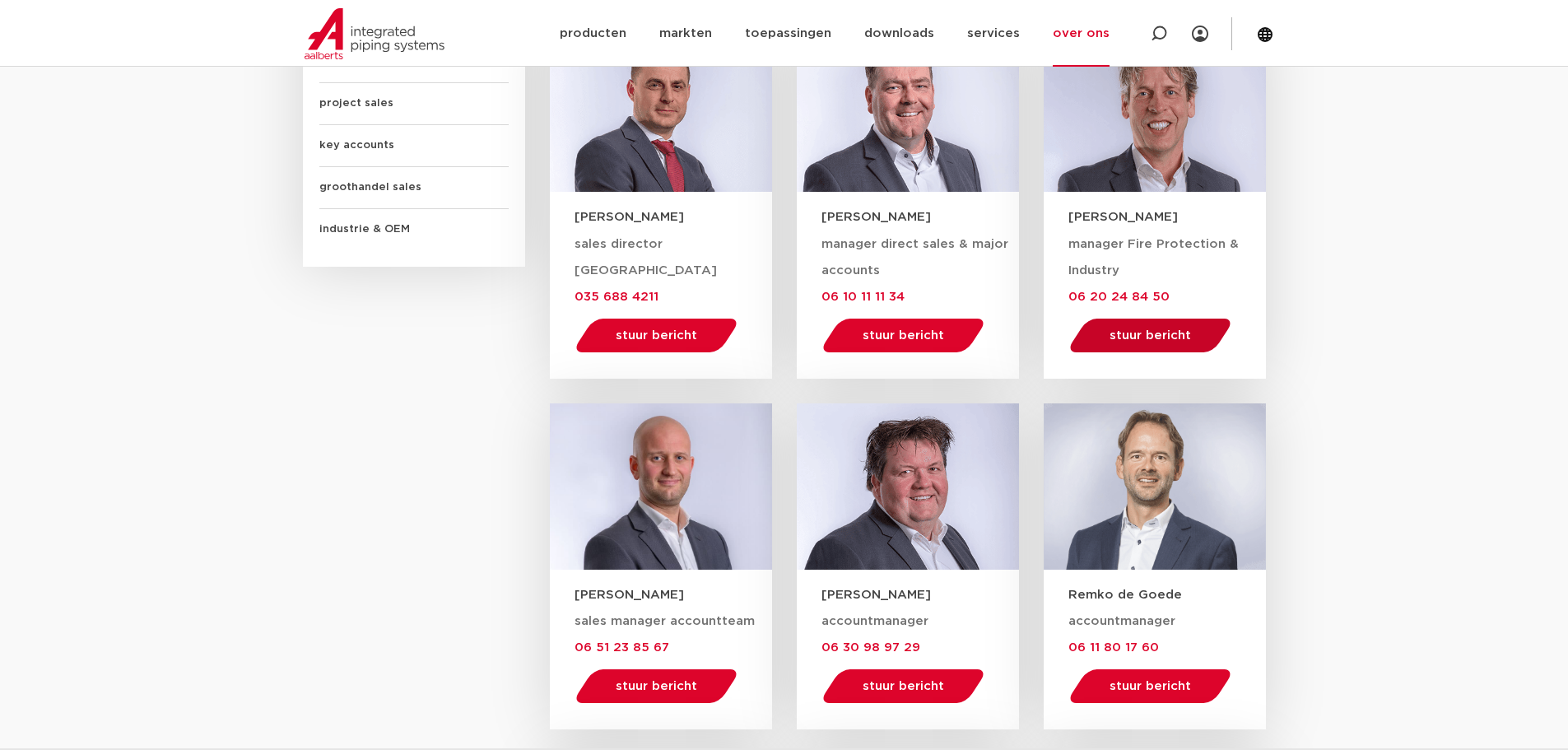
click at [1164, 333] on span "stuur bericht" at bounding box center [1150, 335] width 81 height 13
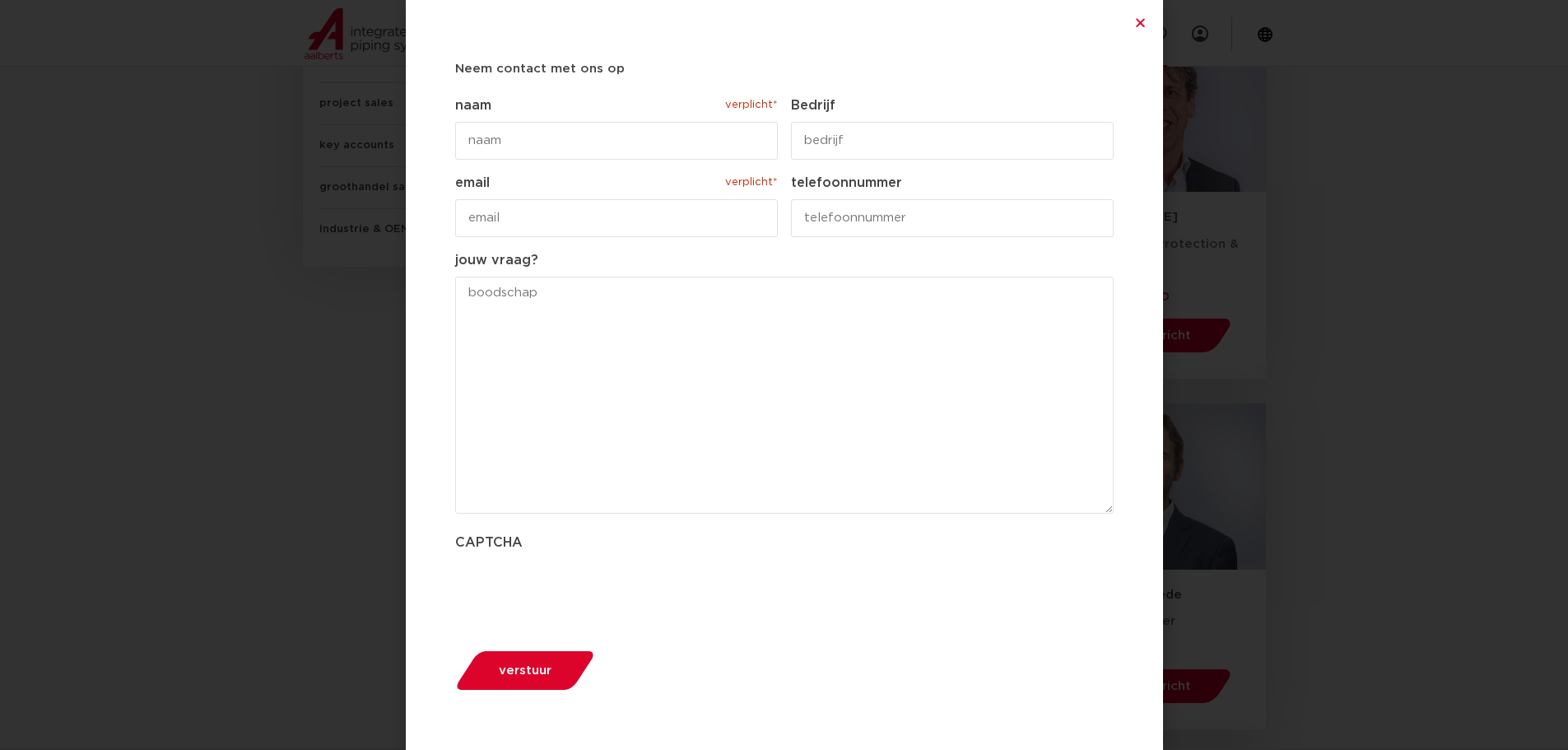
click at [1144, 26] on icon "Close" at bounding box center [1140, 22] width 13 height 13
